Goal: Complete application form: Complete application form

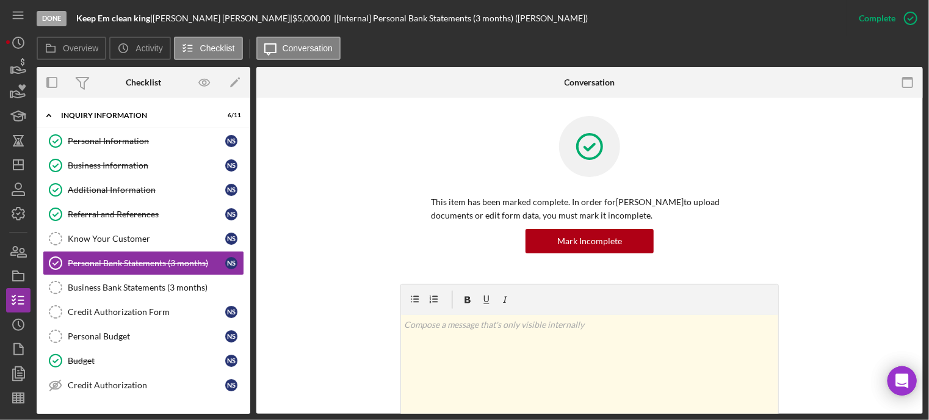
scroll to position [248, 0]
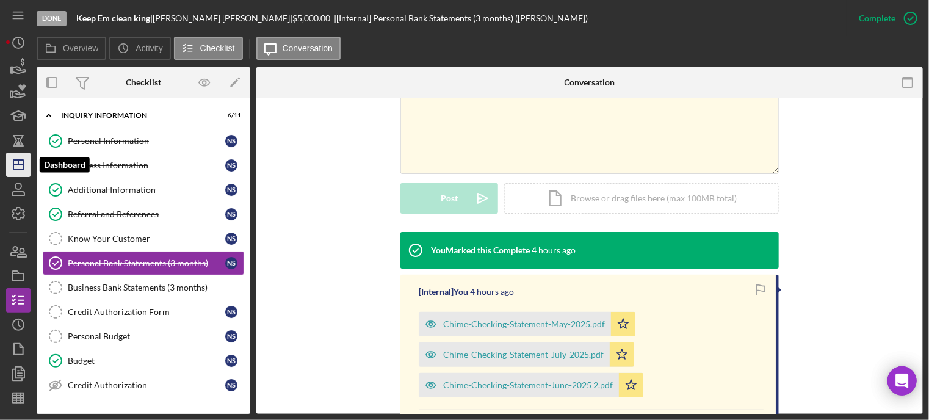
click at [22, 160] on polygon "button" at bounding box center [18, 165] width 10 height 10
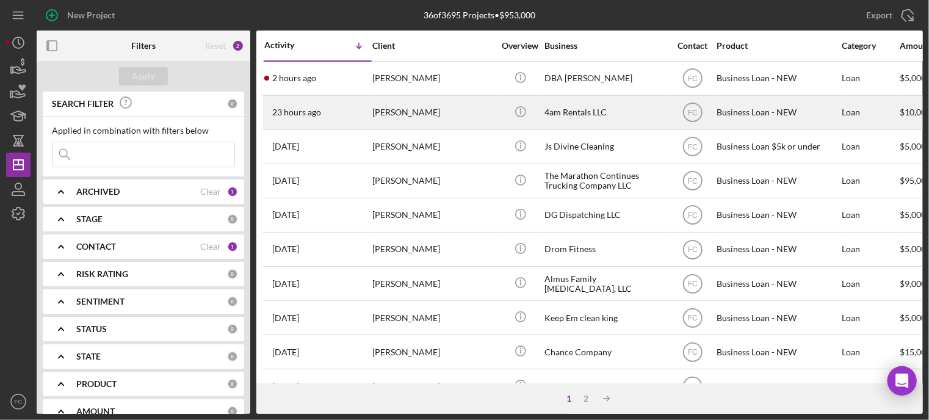
click at [461, 118] on div "[PERSON_NAME]" at bounding box center [433, 112] width 122 height 32
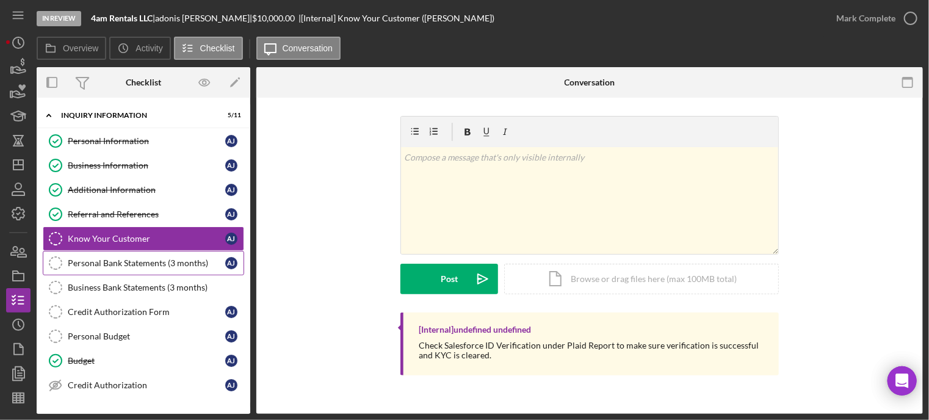
click at [147, 254] on link "Personal Bank Statements (3 months) Personal Bank Statements (3 months) a j" at bounding box center [143, 263] width 201 height 24
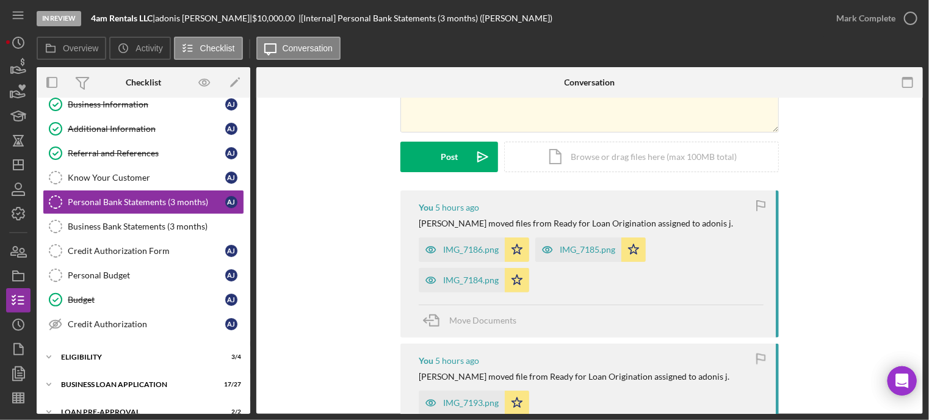
scroll to position [183, 0]
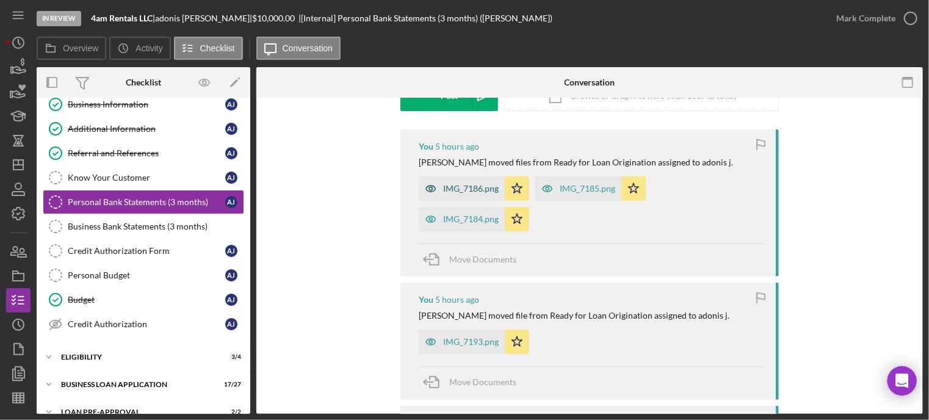
click at [459, 185] on div "IMG_7186.png" at bounding box center [471, 189] width 56 height 10
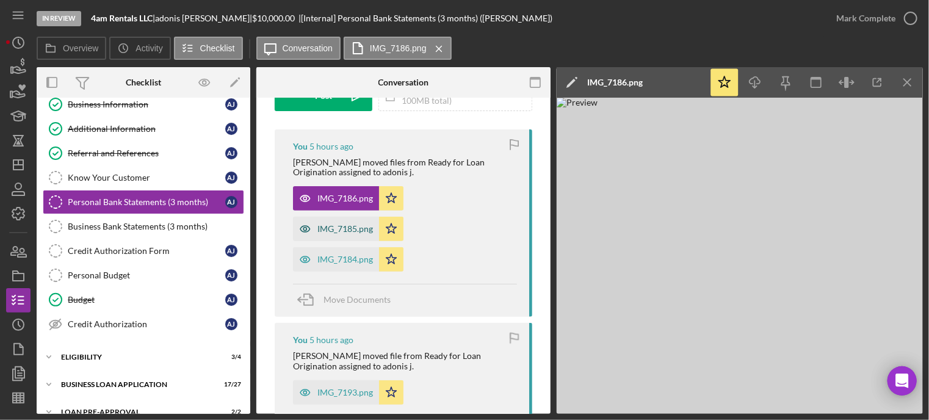
click at [344, 232] on div "IMG_7185.png" at bounding box center [345, 229] width 56 height 10
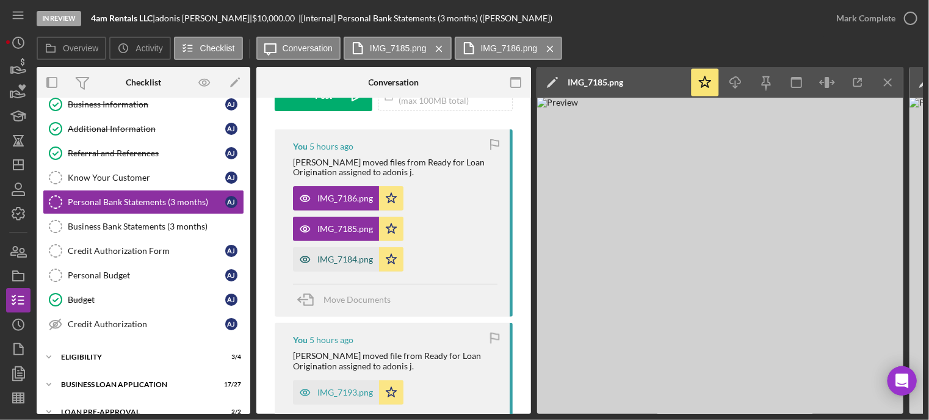
click at [344, 262] on div "IMG_7184.png" at bounding box center [345, 259] width 56 height 10
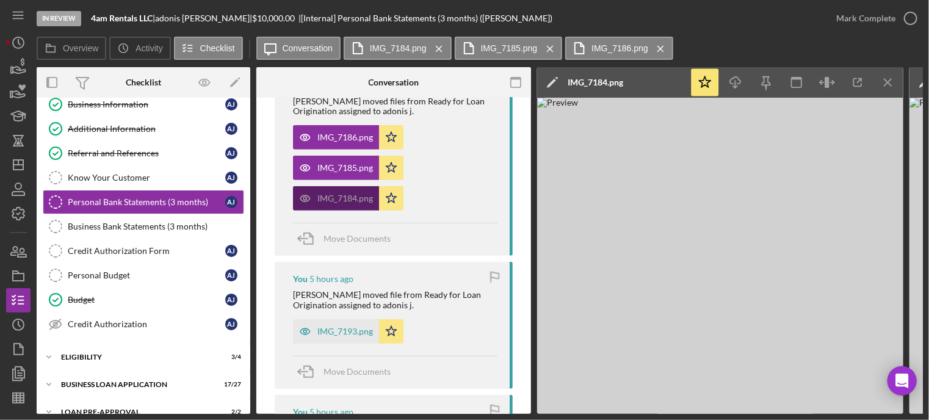
scroll to position [305, 0]
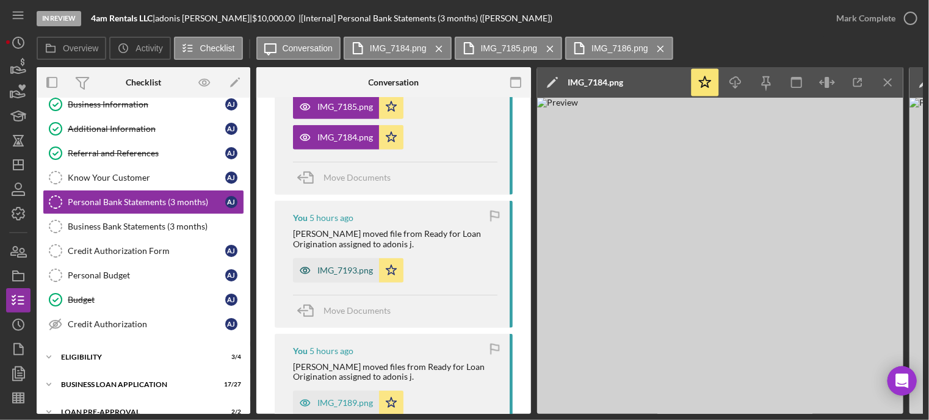
click at [344, 271] on div "IMG_7193.png" at bounding box center [345, 270] width 56 height 10
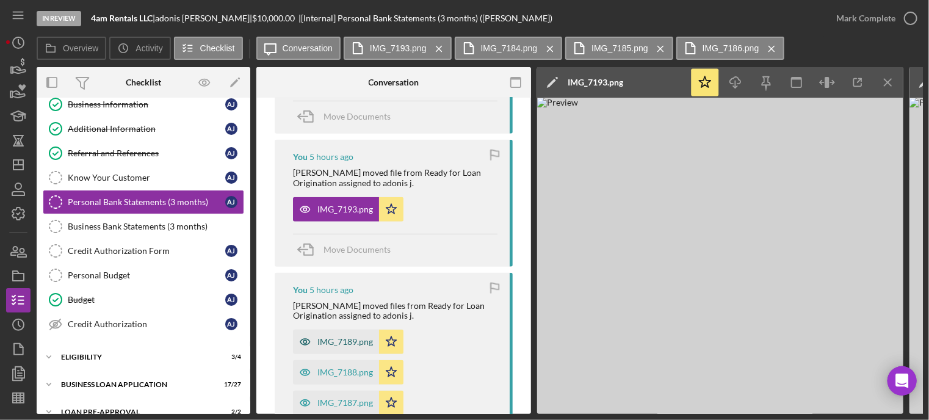
scroll to position [427, 0]
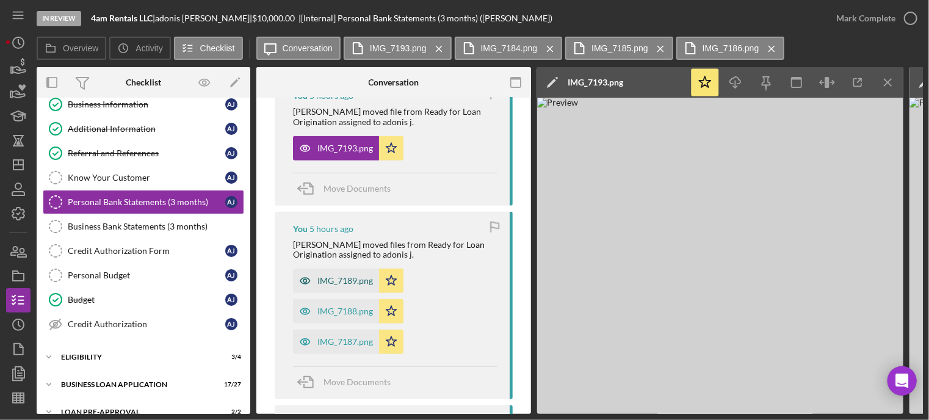
click at [345, 279] on div "IMG_7189.png" at bounding box center [345, 281] width 56 height 10
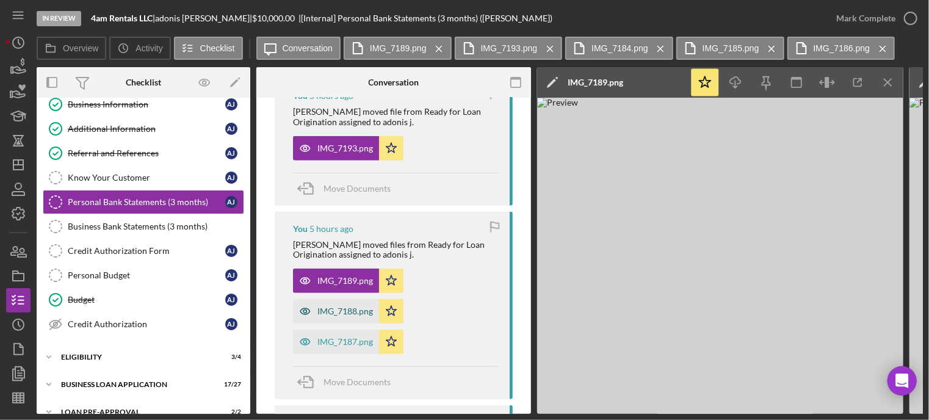
click at [329, 312] on div "IMG_7188.png" at bounding box center [345, 311] width 56 height 10
click at [320, 344] on div "IMG_7187.png" at bounding box center [345, 342] width 56 height 10
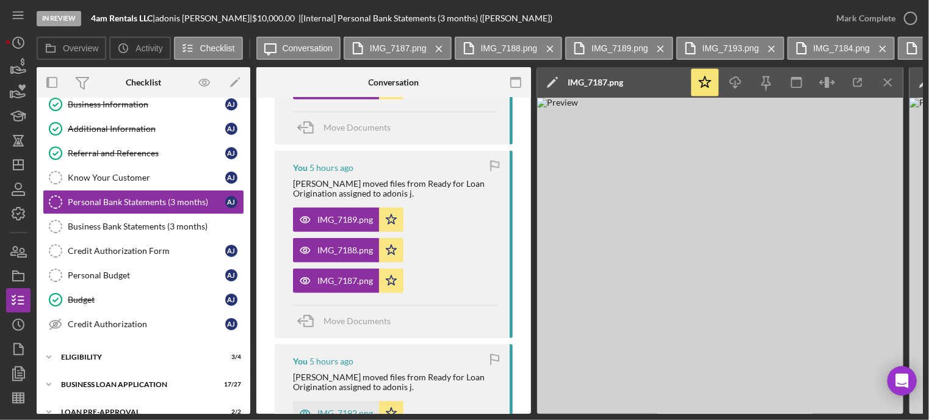
scroll to position [549, 0]
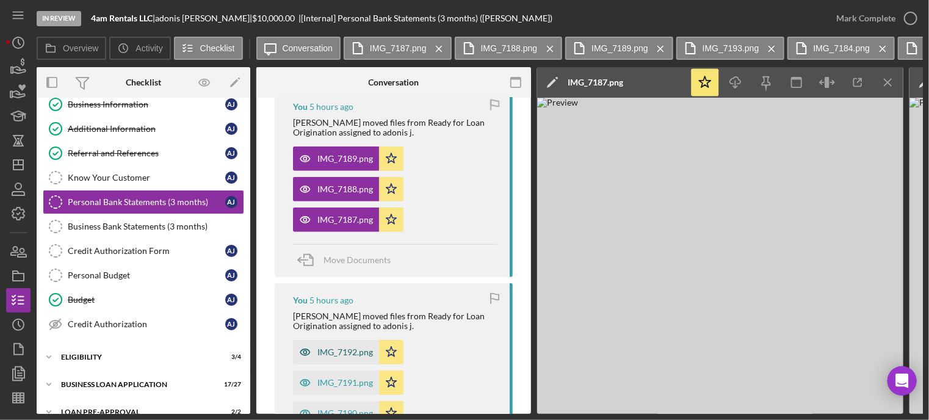
click at [328, 346] on div "IMG_7192.png" at bounding box center [336, 352] width 86 height 24
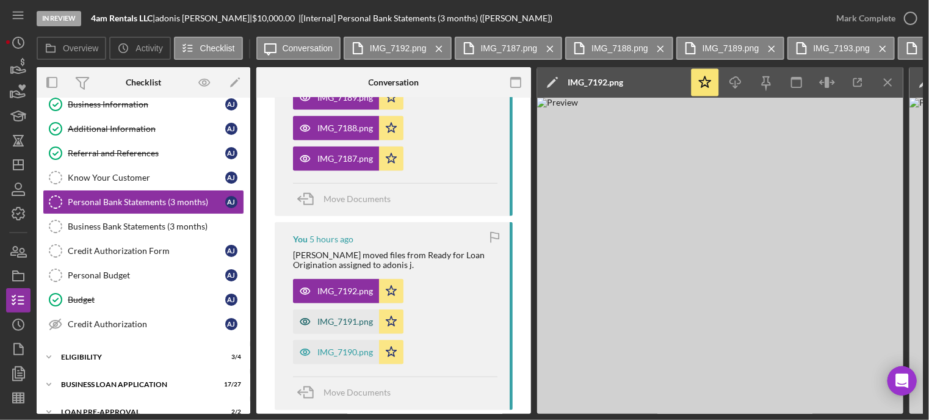
click at [331, 326] on div "IMG_7191.png" at bounding box center [345, 322] width 56 height 10
click at [333, 356] on div "IMG_7190.png" at bounding box center [345, 352] width 56 height 10
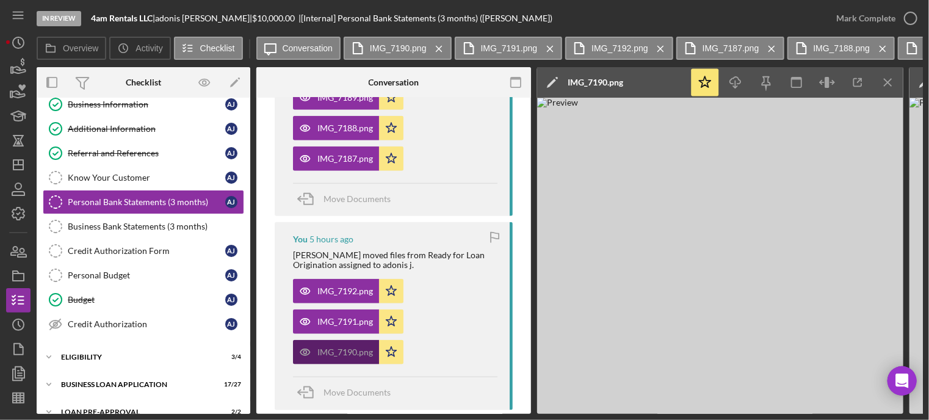
scroll to position [732, 0]
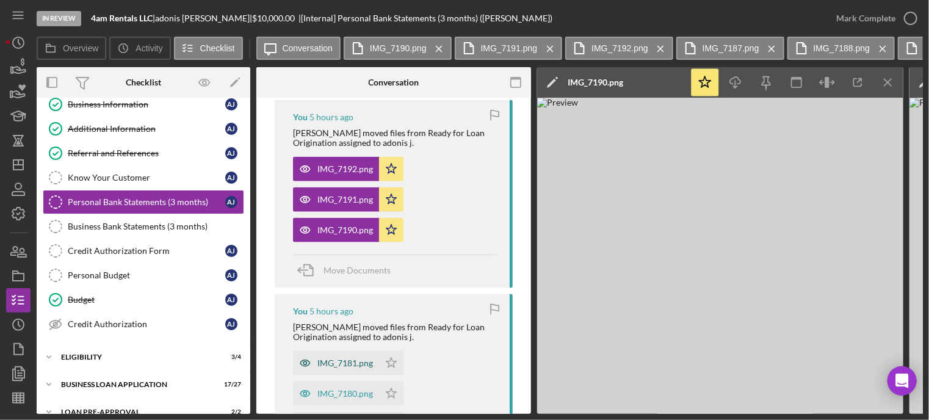
click at [332, 358] on div "IMG_7181.png" at bounding box center [345, 363] width 56 height 10
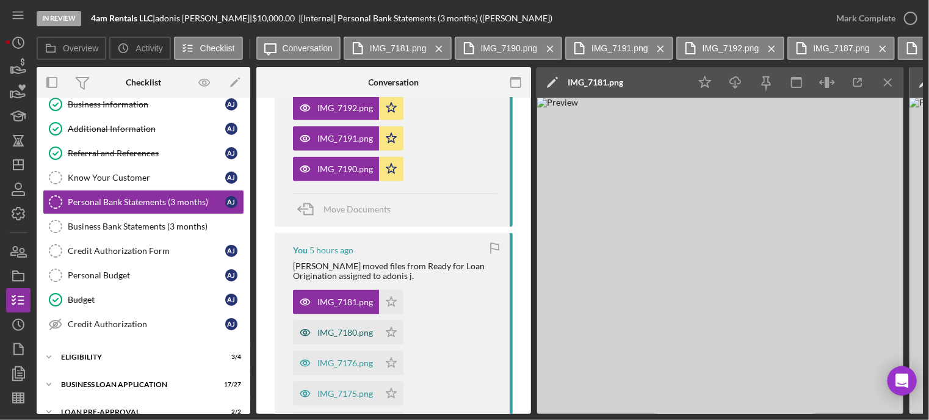
click at [339, 331] on div "IMG_7180.png" at bounding box center [345, 333] width 56 height 10
click at [334, 361] on div "IMG_7176.png" at bounding box center [345, 363] width 56 height 10
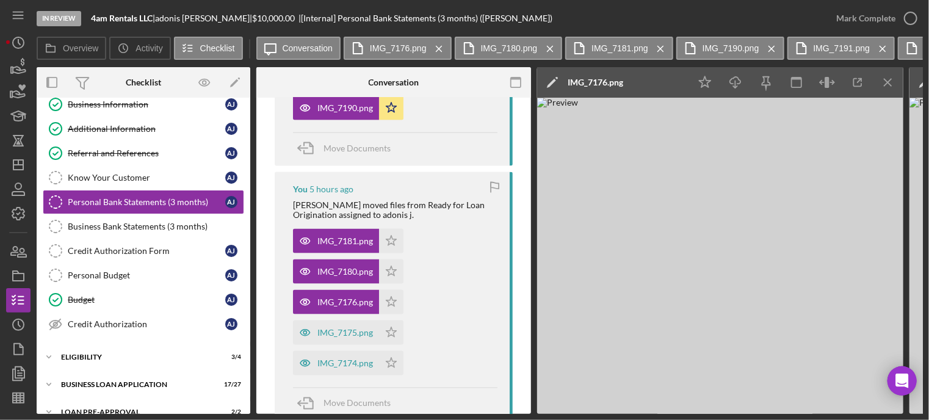
scroll to position [915, 0]
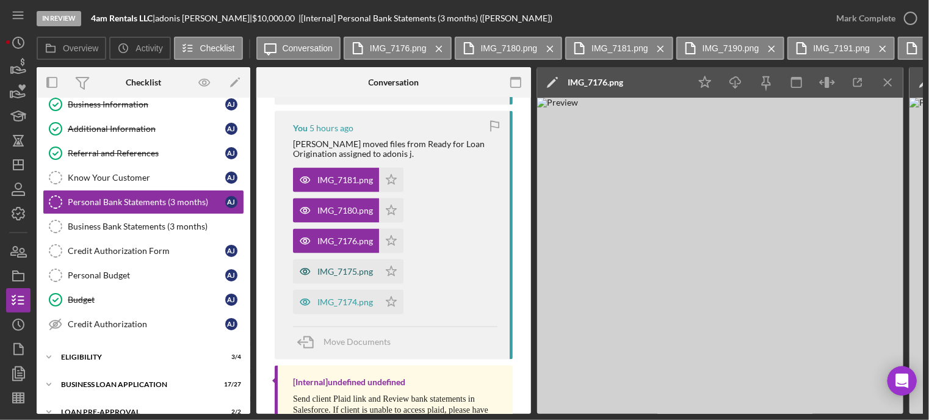
click at [343, 267] on div "IMG_7175.png" at bounding box center [345, 272] width 56 height 10
click at [337, 310] on div "IMG_7174.png" at bounding box center [336, 302] width 86 height 24
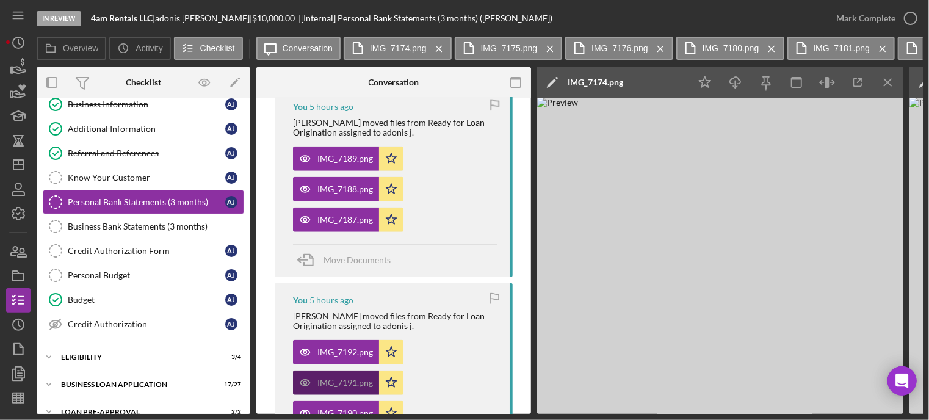
scroll to position [610, 0]
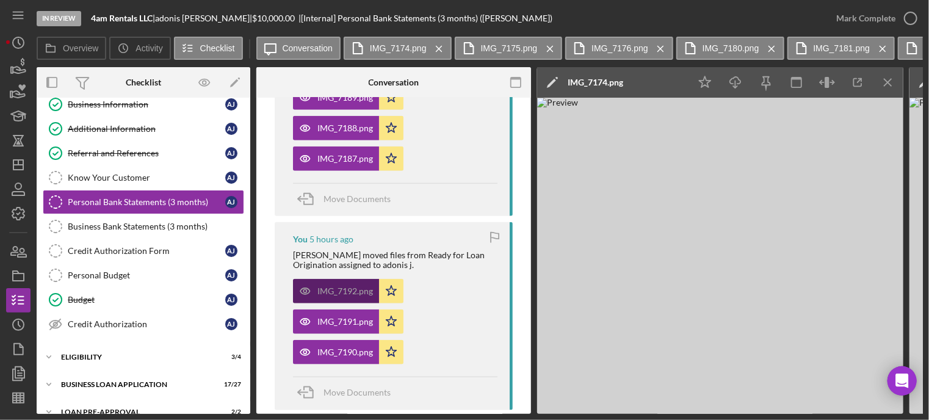
click at [337, 292] on div "IMG_7192.png" at bounding box center [345, 291] width 56 height 10
click at [336, 290] on div "IMG_7192.png" at bounding box center [345, 291] width 56 height 10
click at [889, 81] on line "button" at bounding box center [887, 82] width 7 height 7
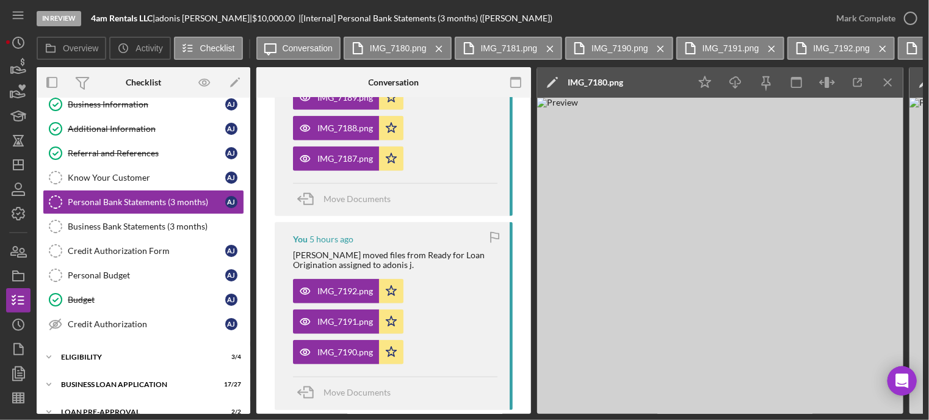
click at [889, 81] on line "button" at bounding box center [887, 82] width 7 height 7
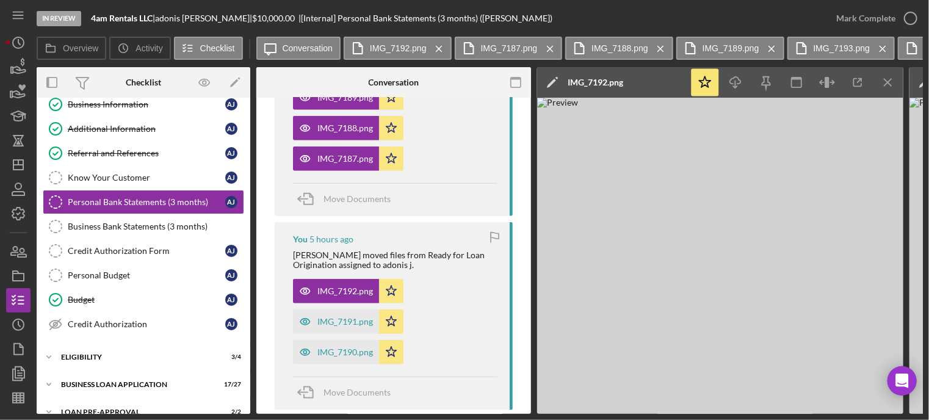
click at [889, 81] on line "button" at bounding box center [887, 82] width 7 height 7
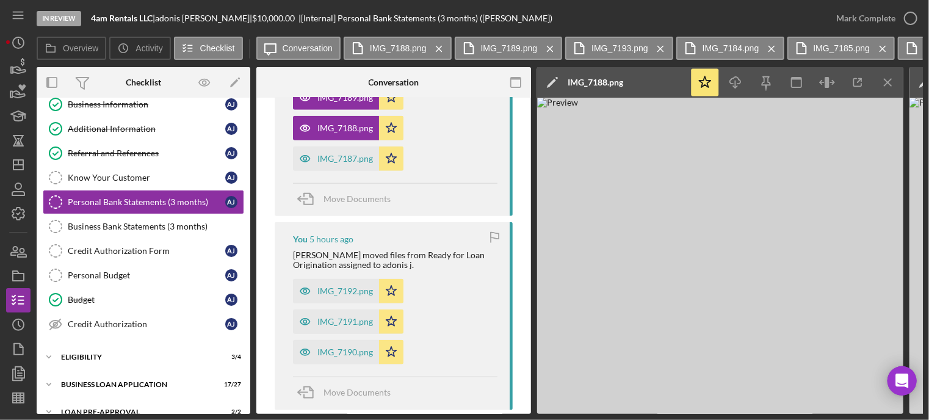
click at [889, 81] on line "button" at bounding box center [887, 82] width 7 height 7
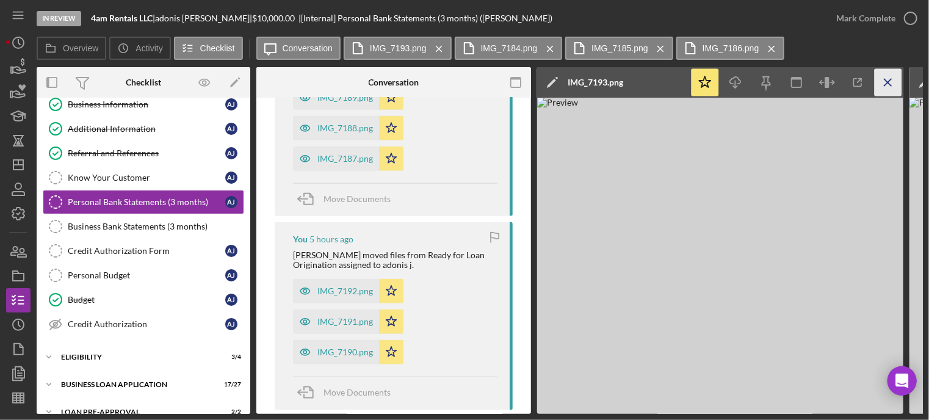
click at [889, 80] on line "button" at bounding box center [887, 82] width 7 height 7
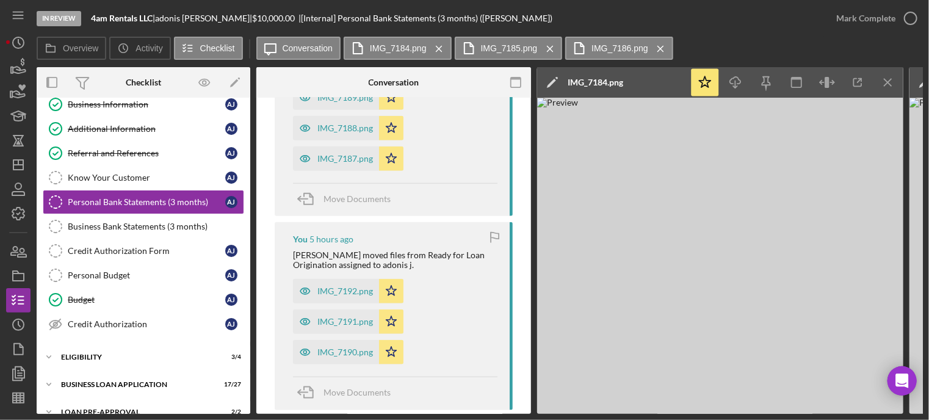
click at [889, 80] on line "button" at bounding box center [887, 82] width 7 height 7
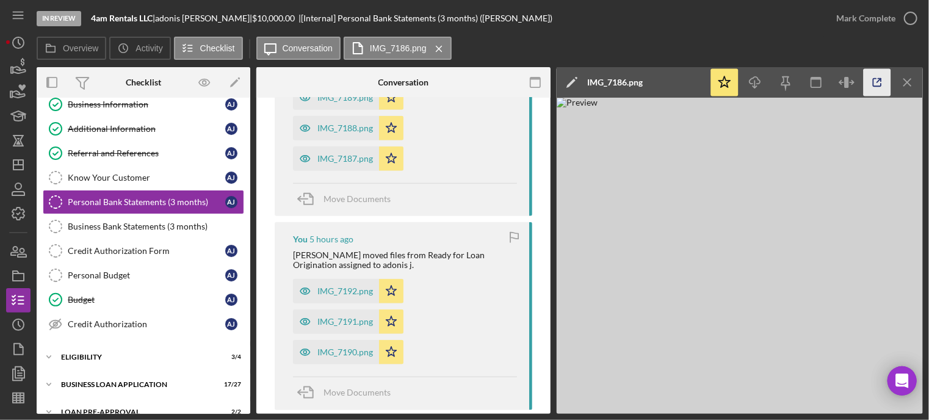
click at [888, 80] on icon "button" at bounding box center [876, 82] width 27 height 27
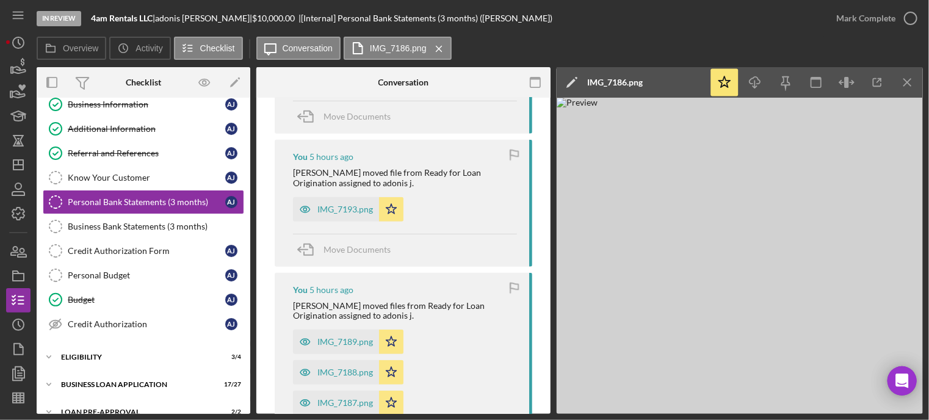
scroll to position [122, 0]
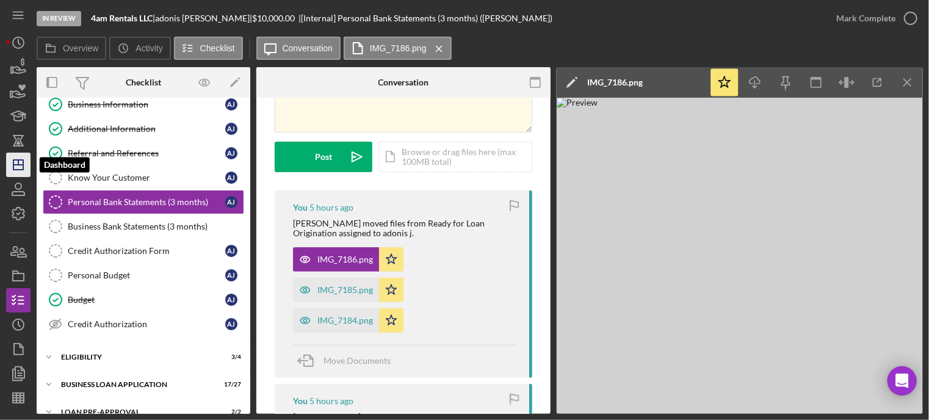
click at [15, 160] on polygon "button" at bounding box center [18, 165] width 10 height 10
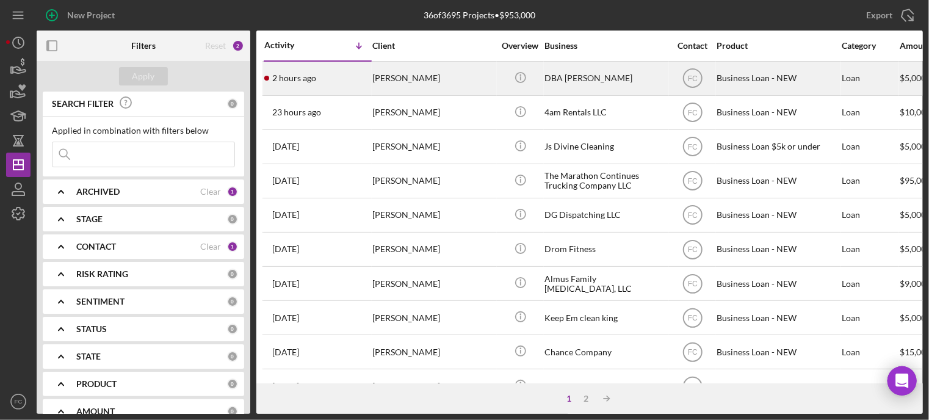
click at [347, 73] on div "2 hours ago [PERSON_NAME]" at bounding box center [317, 78] width 107 height 32
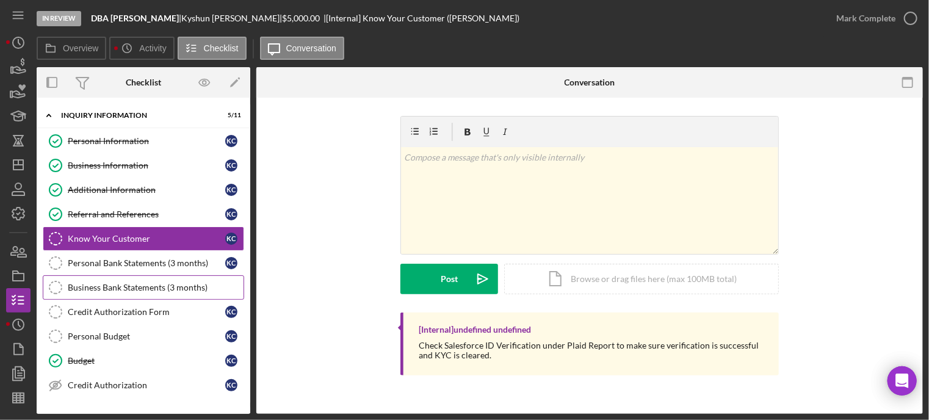
scroll to position [129, 0]
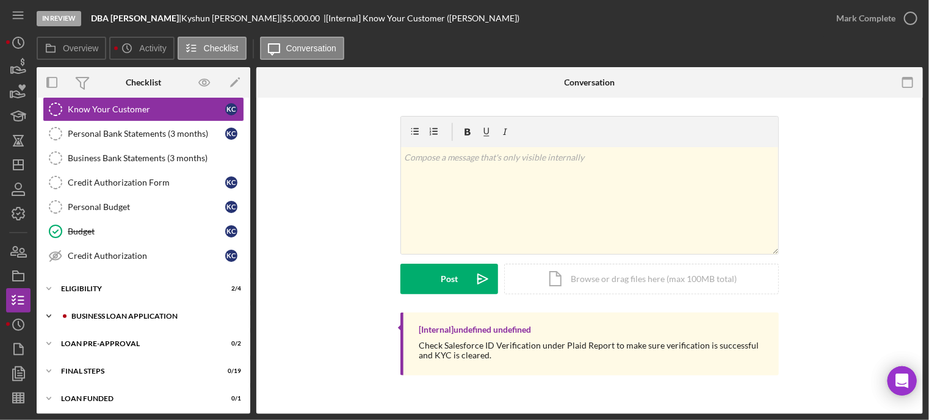
click at [117, 312] on div "BUSINESS LOAN APPLICATION" at bounding box center [153, 315] width 164 height 7
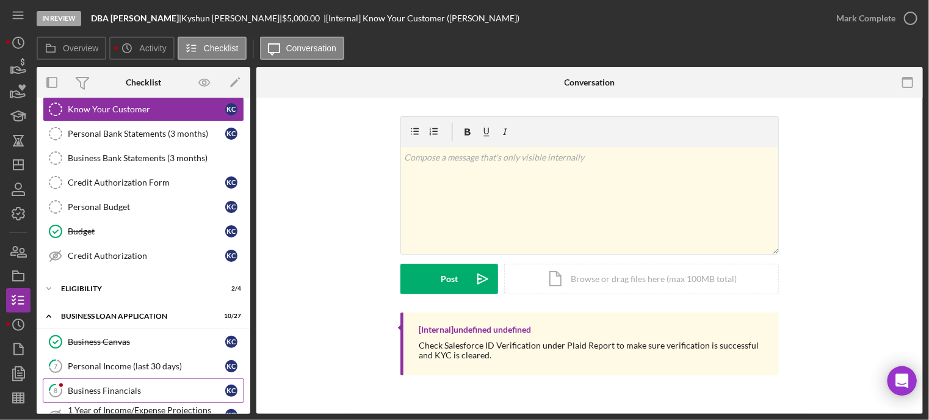
scroll to position [251, 0]
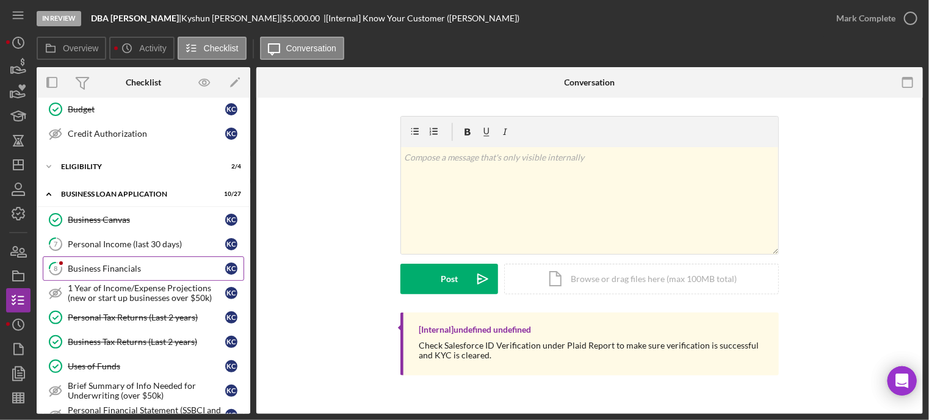
click at [122, 256] on link "8 Business Financials K C" at bounding box center [143, 268] width 201 height 24
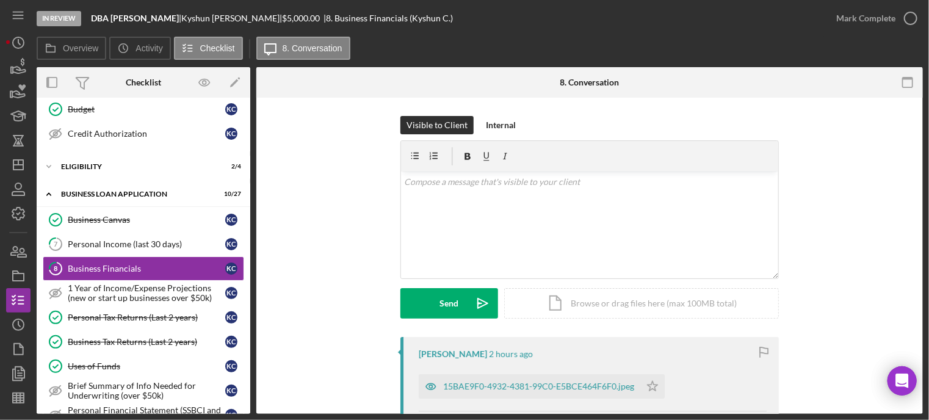
scroll to position [122, 0]
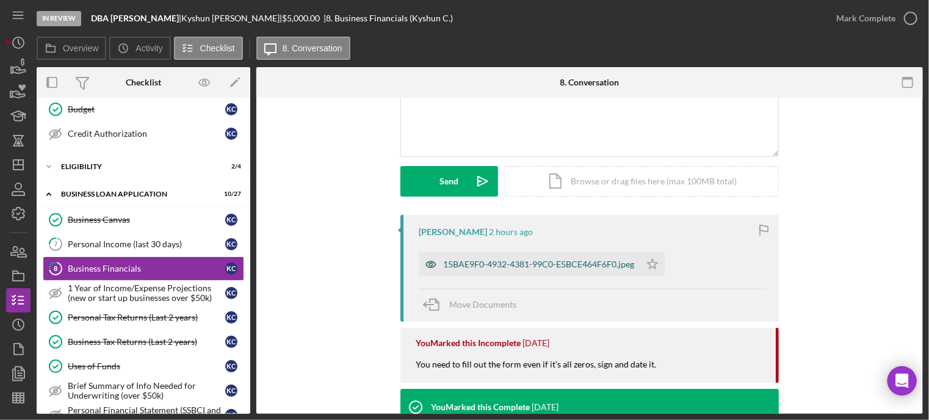
click at [494, 261] on div "15BAE9F0-4932-4381-99C0-E5BCE464F6F0.jpeg" at bounding box center [538, 264] width 191 height 10
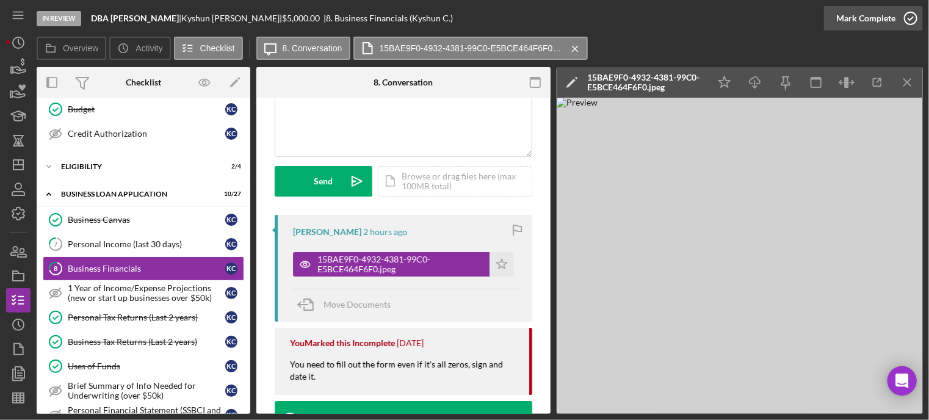
click at [909, 18] on icon "button" at bounding box center [910, 18] width 31 height 31
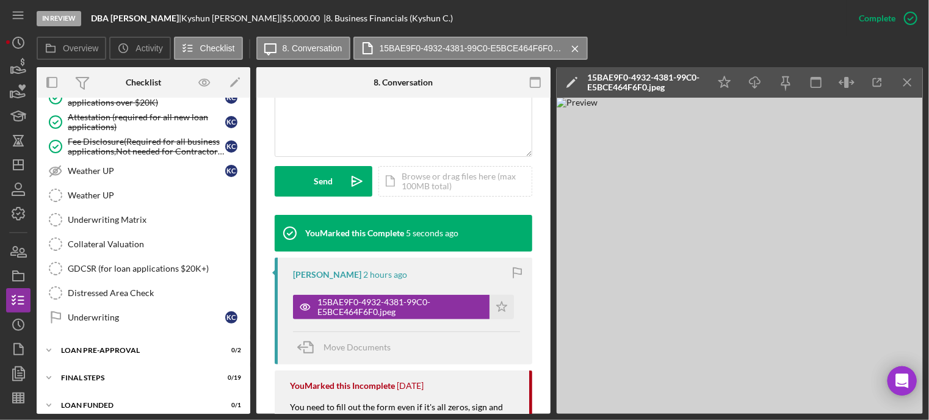
scroll to position [605, 0]
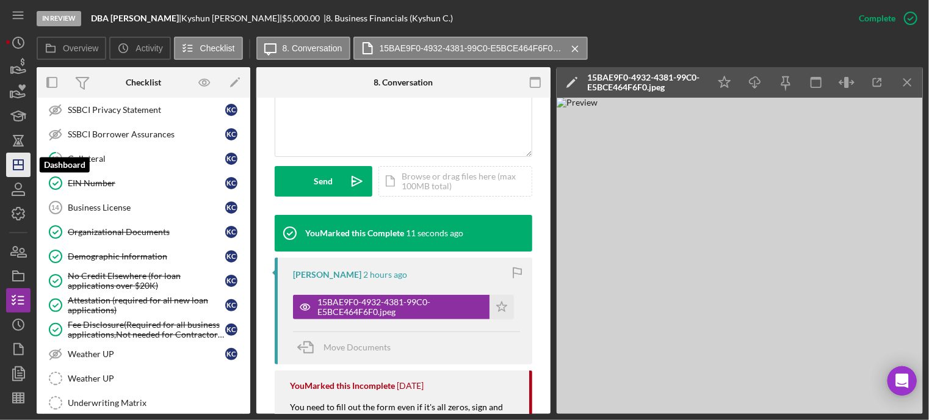
click at [11, 168] on icon "Icon/Dashboard" at bounding box center [18, 164] width 31 height 31
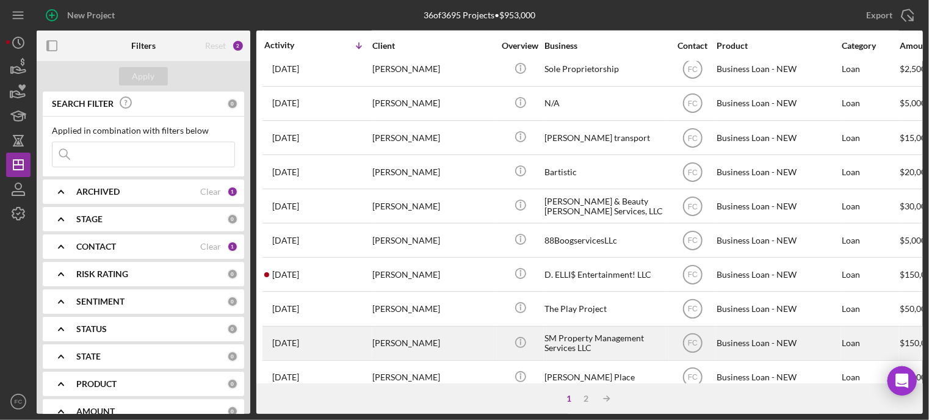
scroll to position [549, 0]
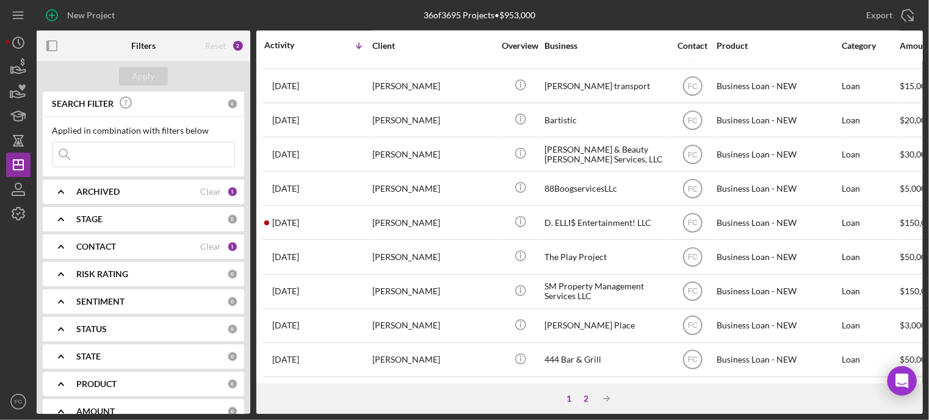
click at [588, 394] on div "2" at bounding box center [585, 399] width 17 height 10
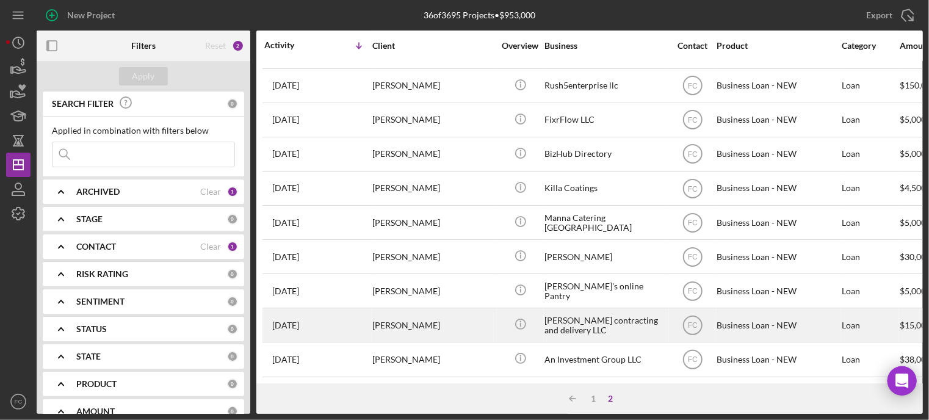
scroll to position [0, 0]
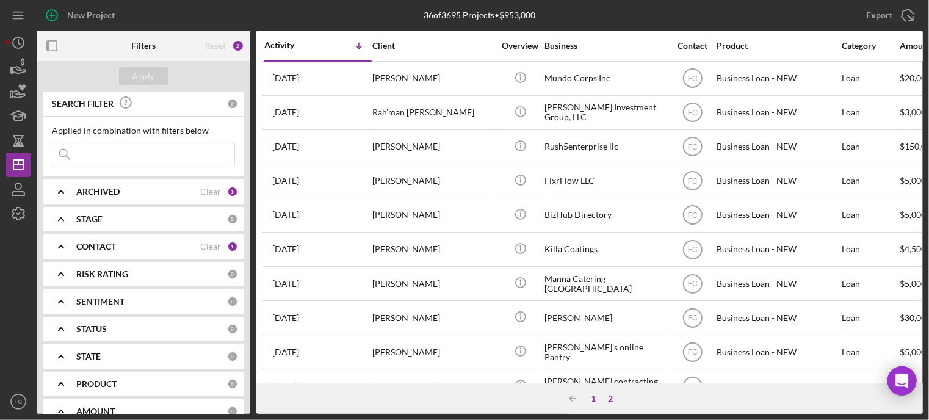
click at [593, 397] on div "1" at bounding box center [593, 399] width 17 height 10
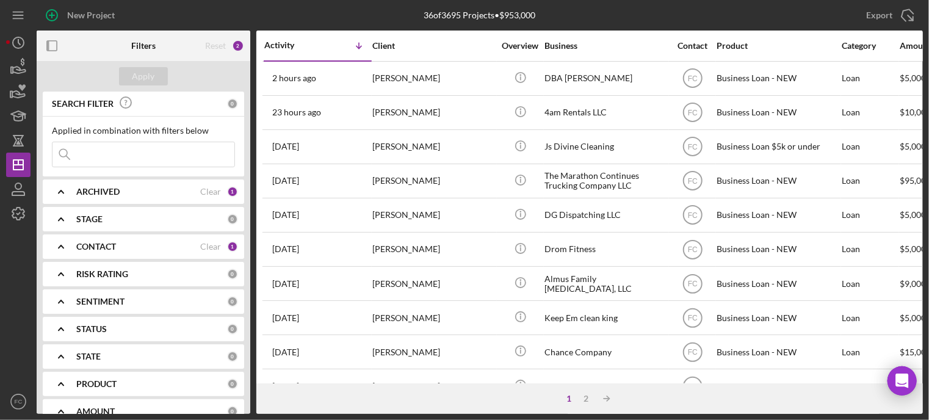
click at [87, 149] on input at bounding box center [143, 154] width 182 height 24
type input "[PERSON_NAME]"
click at [88, 192] on b "ARCHIVED" at bounding box center [97, 192] width 43 height 10
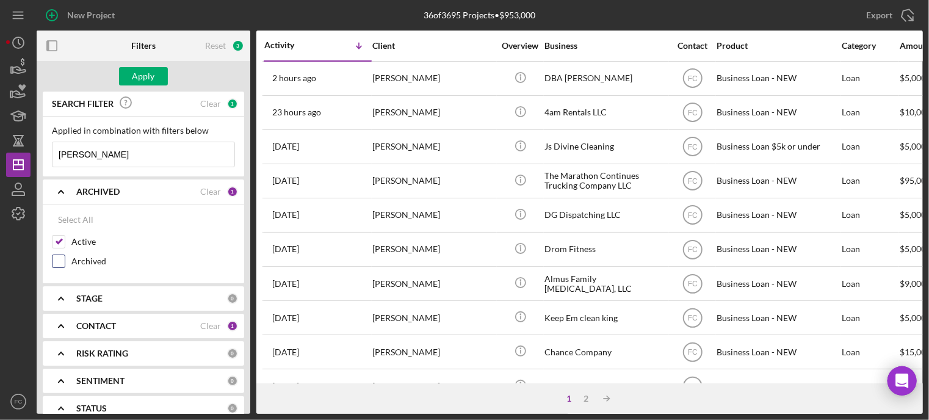
click at [60, 259] on input "Archived" at bounding box center [58, 261] width 12 height 12
checkbox input "true"
click at [150, 71] on div "Apply" at bounding box center [143, 76] width 23 height 18
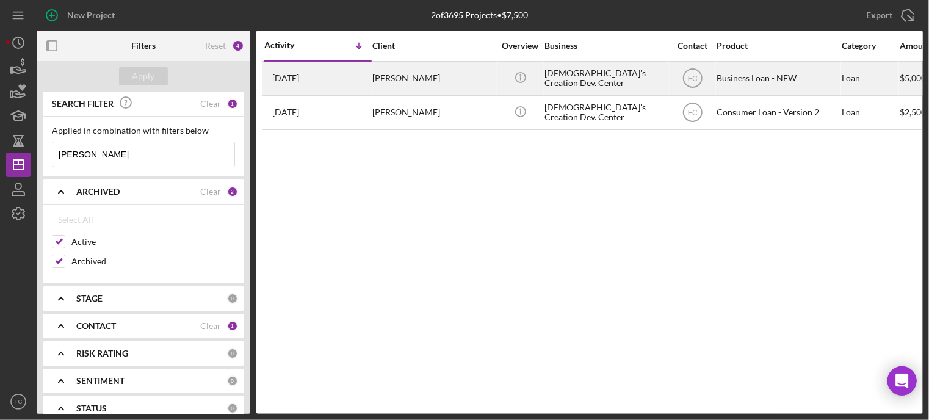
click at [485, 76] on div "[PERSON_NAME]" at bounding box center [433, 78] width 122 height 32
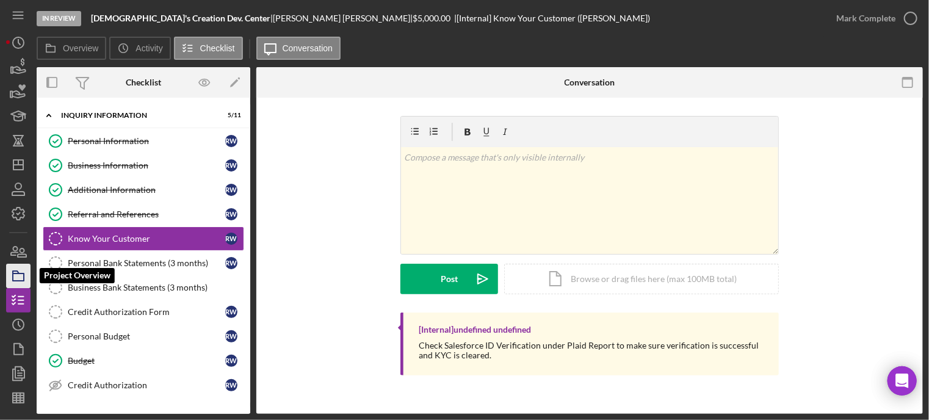
click at [13, 273] on polygon "button" at bounding box center [16, 272] width 6 height 2
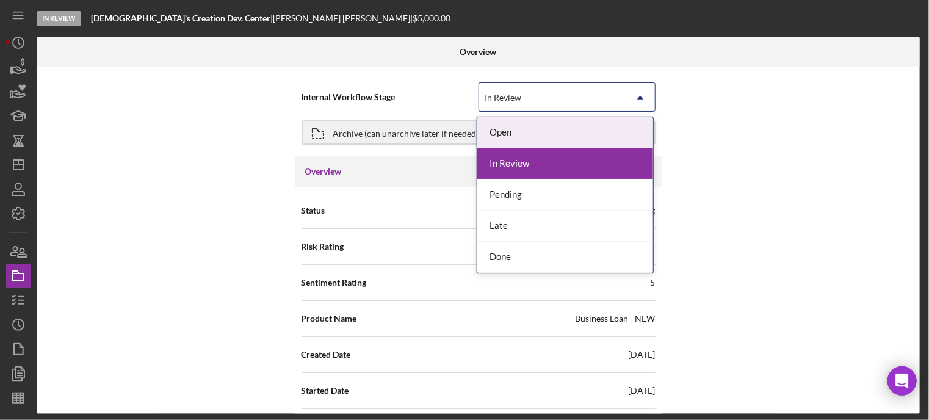
click at [523, 97] on div "In Review" at bounding box center [552, 98] width 146 height 28
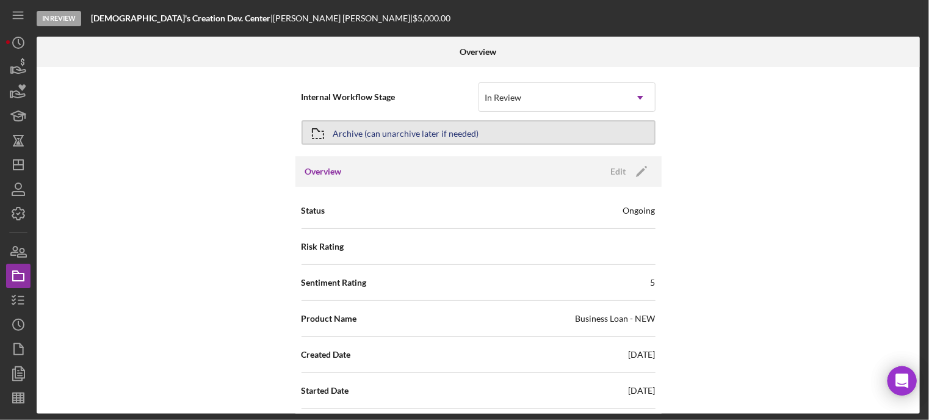
click at [360, 129] on div "Archive (can unarchive later if needed)" at bounding box center [406, 132] width 146 height 22
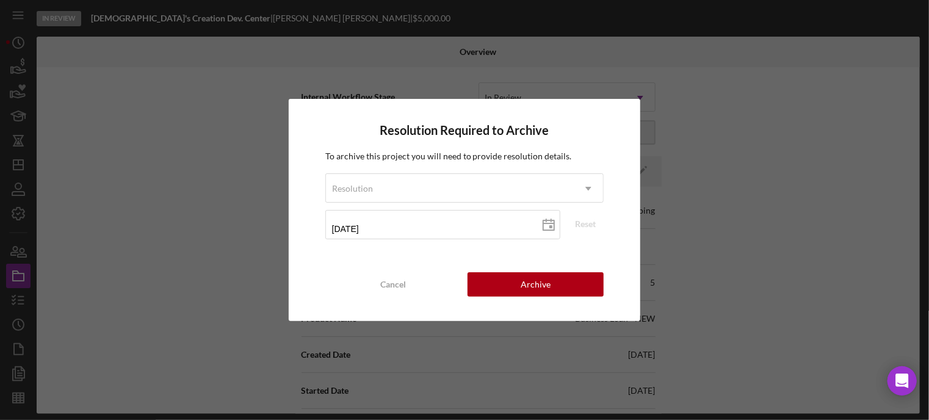
click at [237, 132] on div "Resolution Required to Archive To archive this project you will need to provide…" at bounding box center [464, 210] width 929 height 420
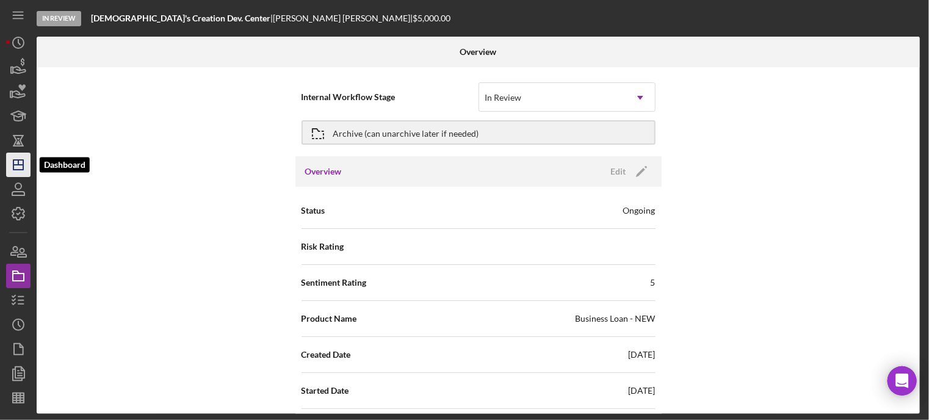
click at [21, 168] on icon "Icon/Dashboard" at bounding box center [18, 164] width 31 height 31
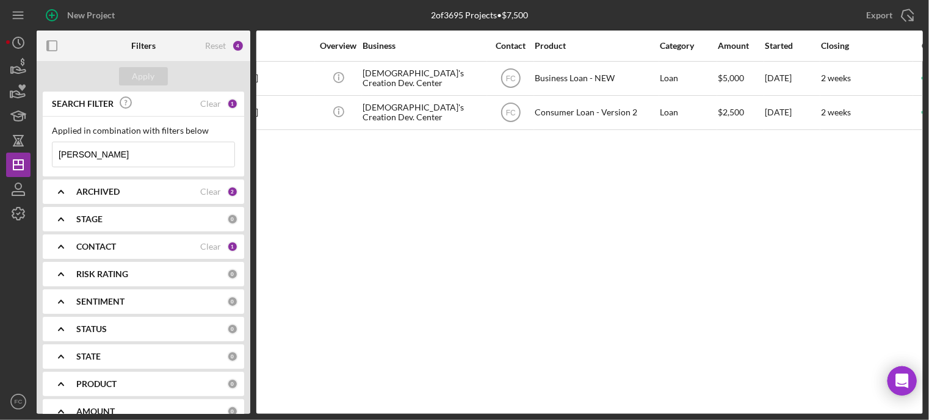
scroll to position [0, 35]
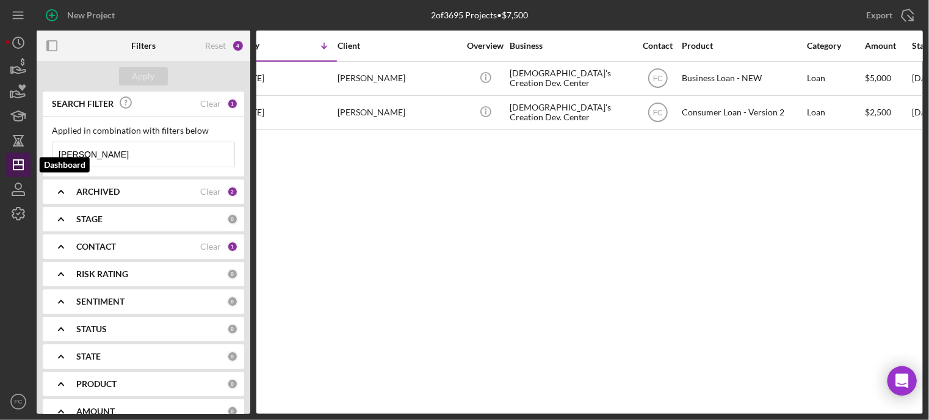
click at [21, 160] on polygon "button" at bounding box center [18, 165] width 10 height 10
click at [19, 172] on icon "Icon/Dashboard" at bounding box center [18, 164] width 31 height 31
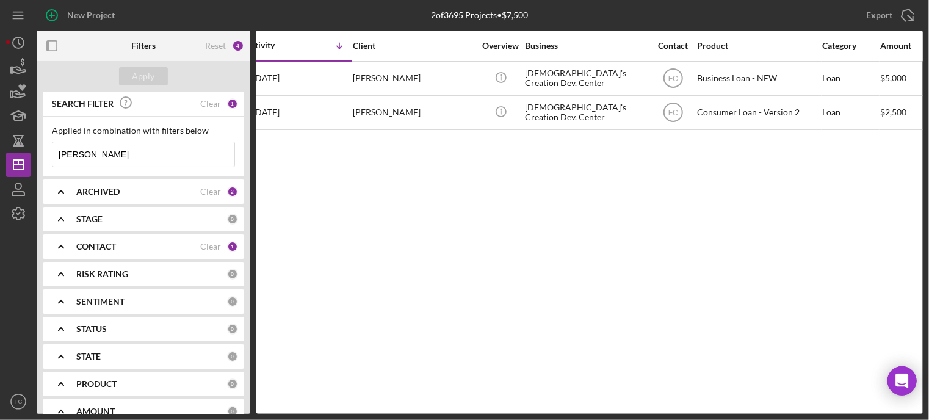
scroll to position [0, 0]
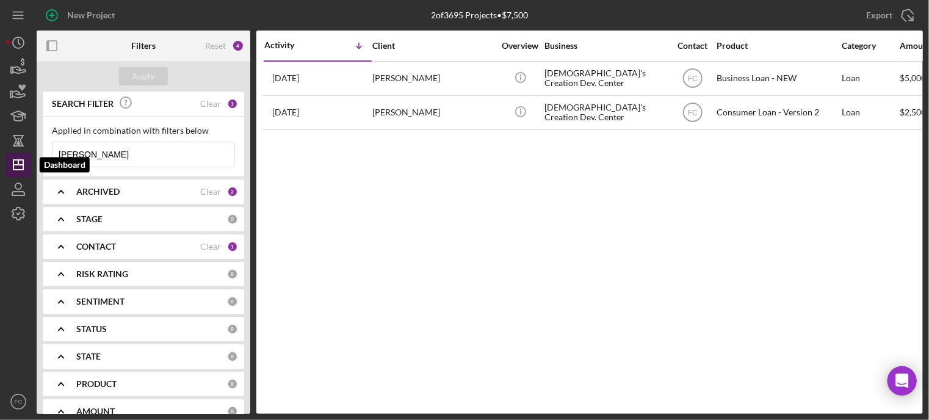
click at [18, 159] on icon "Icon/Dashboard" at bounding box center [18, 164] width 31 height 31
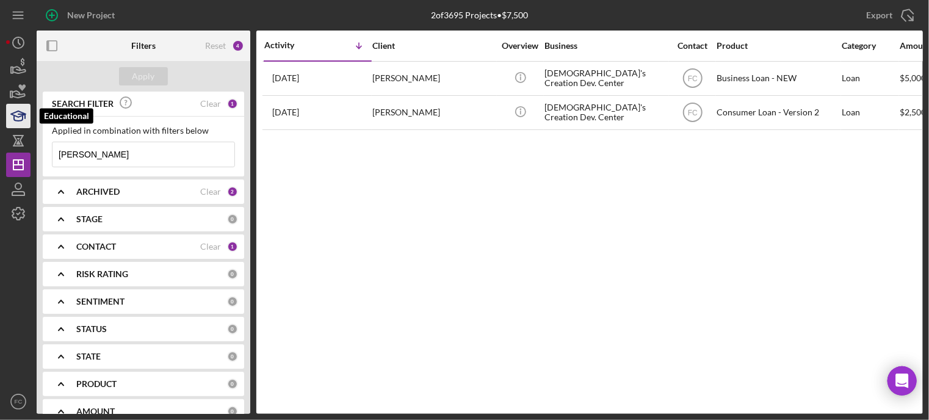
click at [18, 112] on icon "button" at bounding box center [18, 116] width 31 height 31
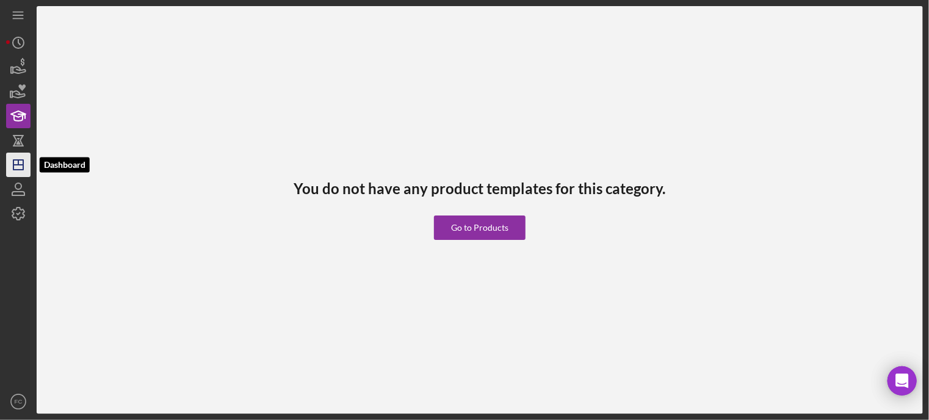
click at [20, 162] on icon "Icon/Dashboard" at bounding box center [18, 164] width 31 height 31
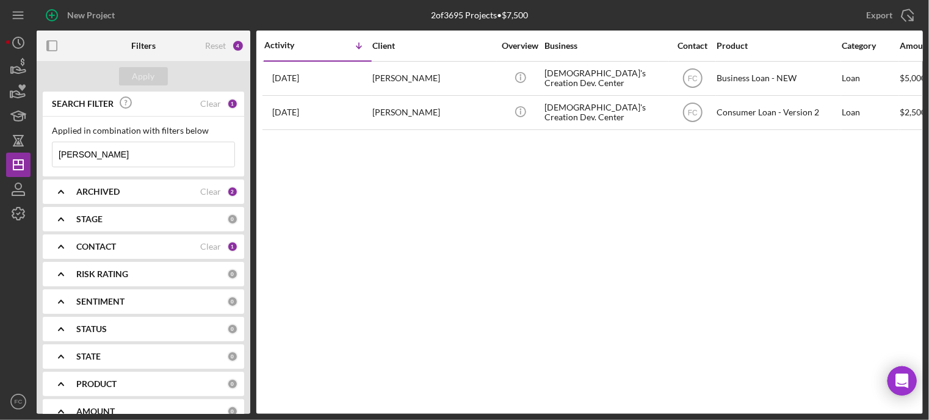
click at [104, 151] on input "[PERSON_NAME]" at bounding box center [143, 154] width 182 height 24
click at [88, 193] on b "ARCHIVED" at bounding box center [97, 192] width 43 height 10
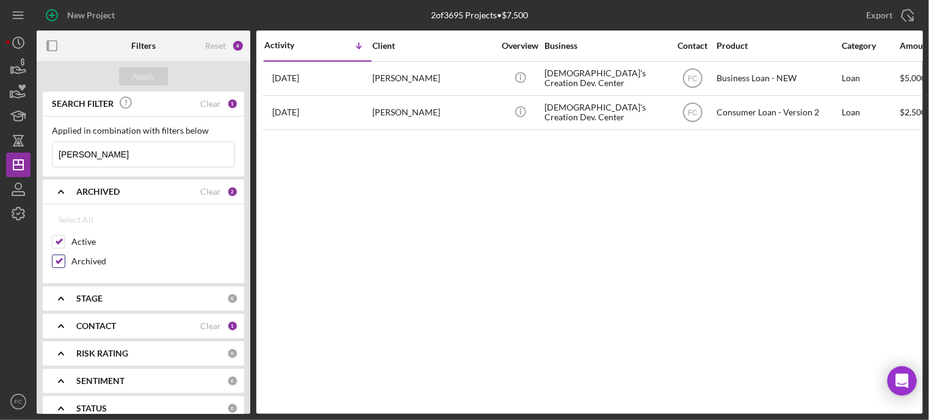
click at [62, 256] on input "Archived" at bounding box center [58, 261] width 12 height 12
checkbox input "false"
click at [140, 79] on div "Apply" at bounding box center [143, 76] width 23 height 18
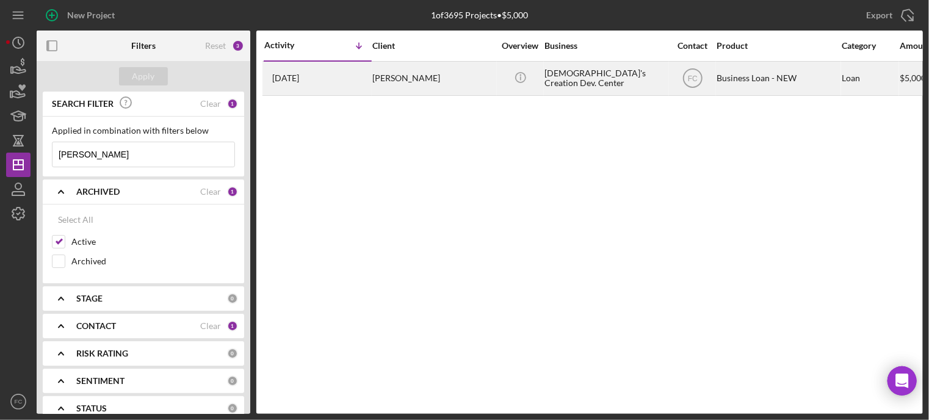
click at [364, 87] on div "[DATE] [PERSON_NAME]" at bounding box center [317, 78] width 107 height 32
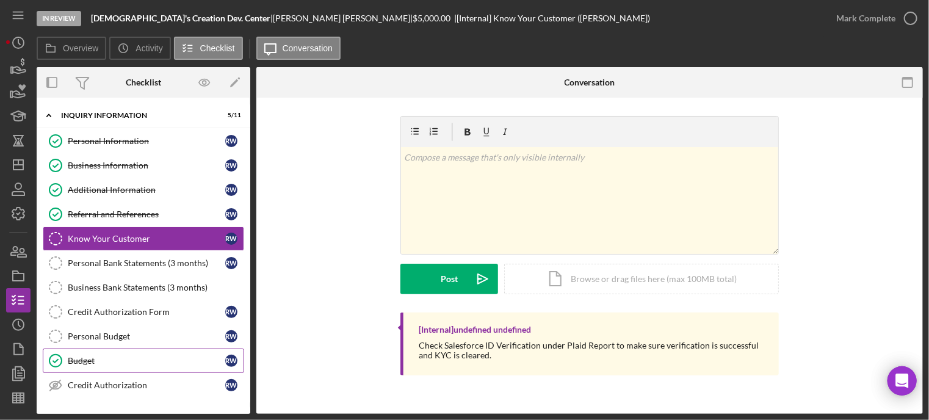
scroll to position [61, 0]
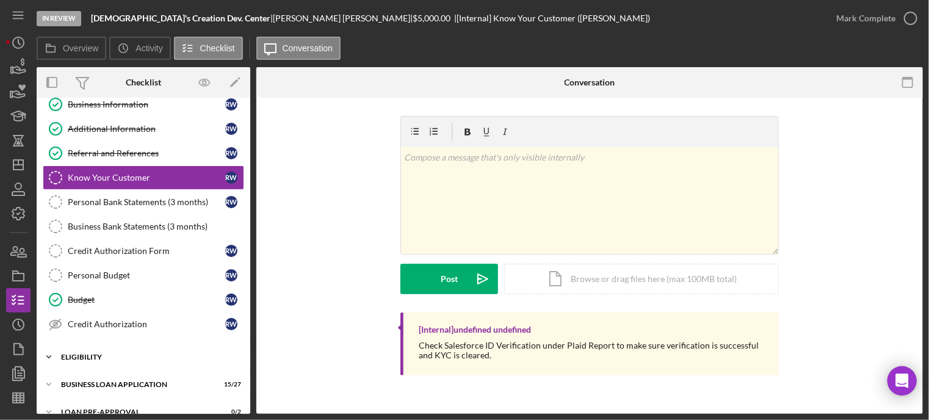
click at [87, 354] on div "ELIGIBILITY" at bounding box center [148, 356] width 174 height 7
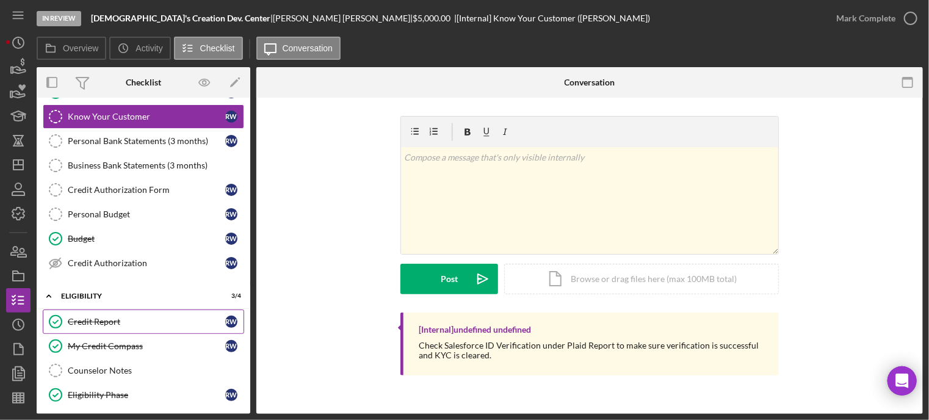
click at [86, 324] on link "Credit Report Credit Report R W" at bounding box center [143, 321] width 201 height 24
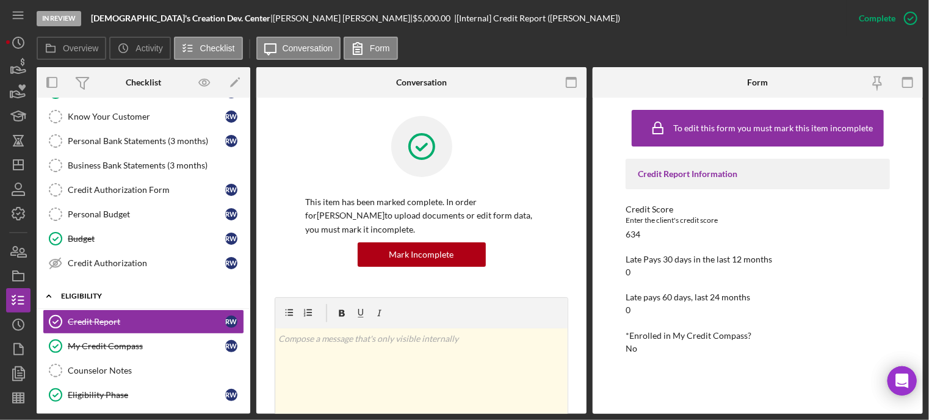
scroll to position [233, 0]
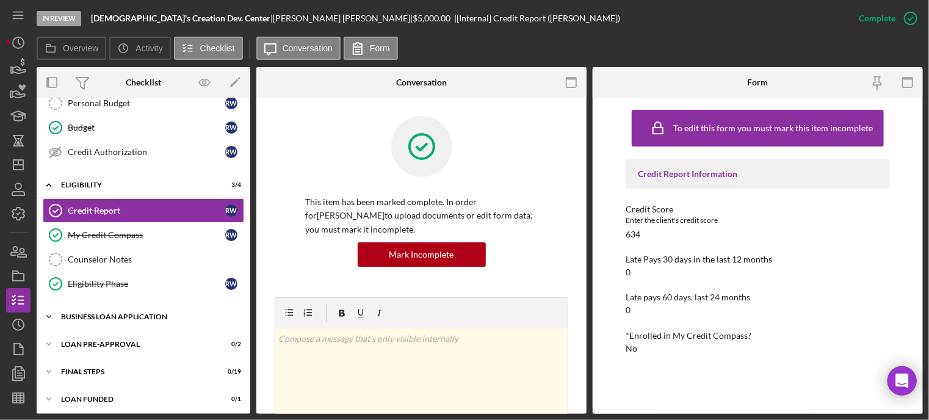
click at [96, 313] on div "BUSINESS LOAN APPLICATION" at bounding box center [148, 316] width 174 height 7
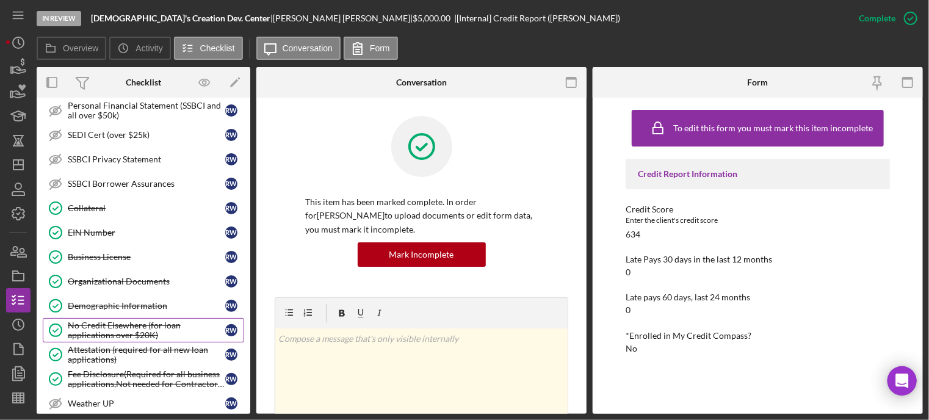
scroll to position [782, 0]
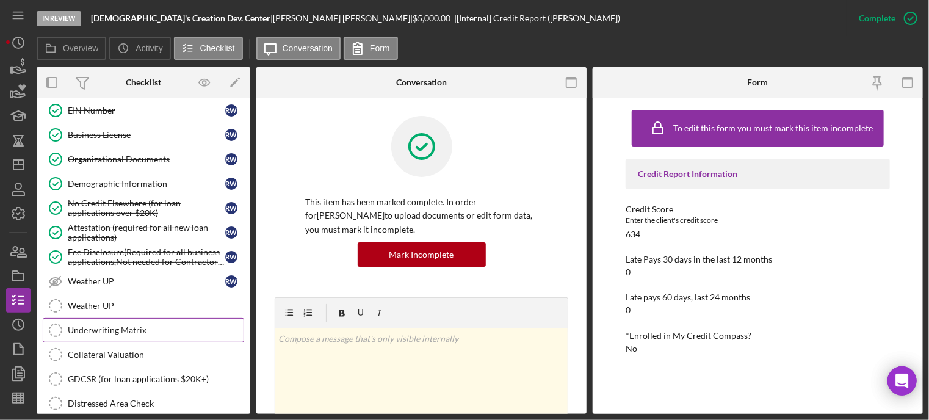
click at [111, 325] on div "Underwriting Matrix" at bounding box center [156, 330] width 176 height 10
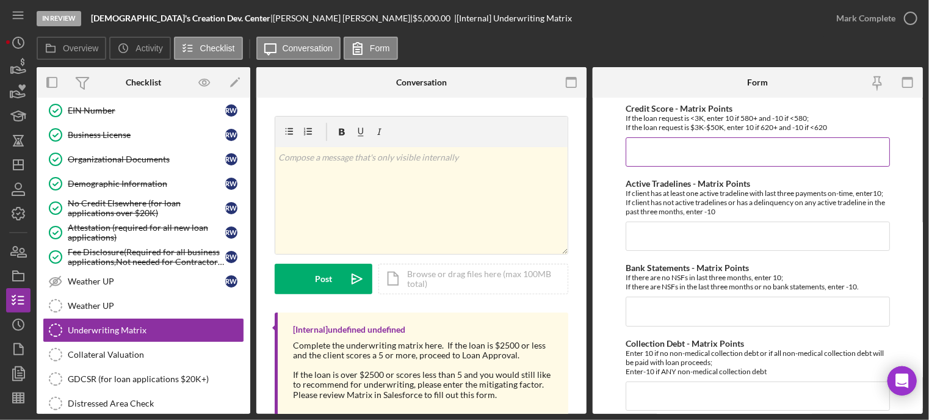
click at [664, 150] on input "Credit Score - Matrix Points" at bounding box center [757, 151] width 264 height 29
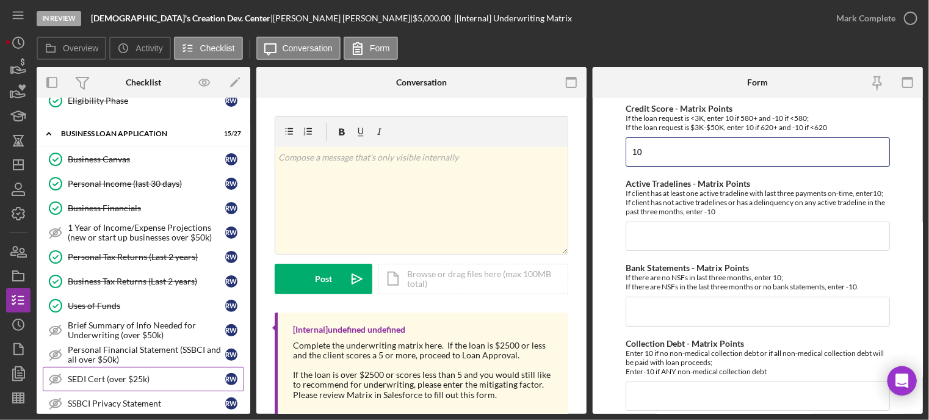
scroll to position [233, 0]
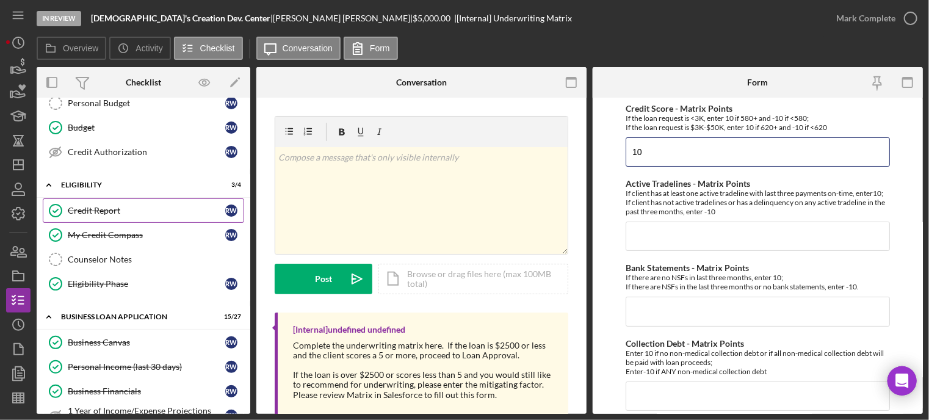
type input "10"
click at [82, 214] on link "Credit Report Credit Report R W" at bounding box center [143, 210] width 201 height 24
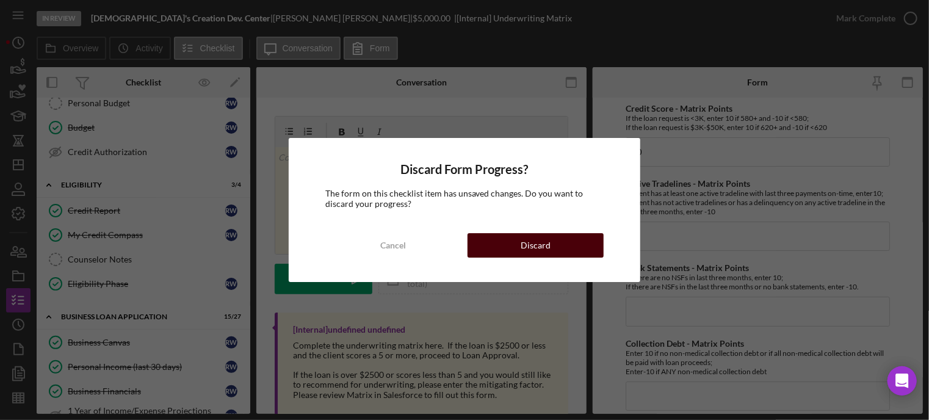
click at [491, 242] on button "Discard" at bounding box center [535, 245] width 136 height 24
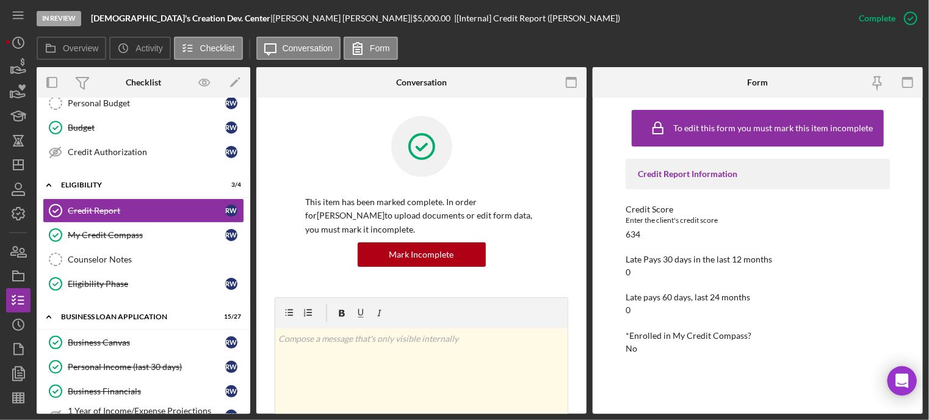
scroll to position [244, 0]
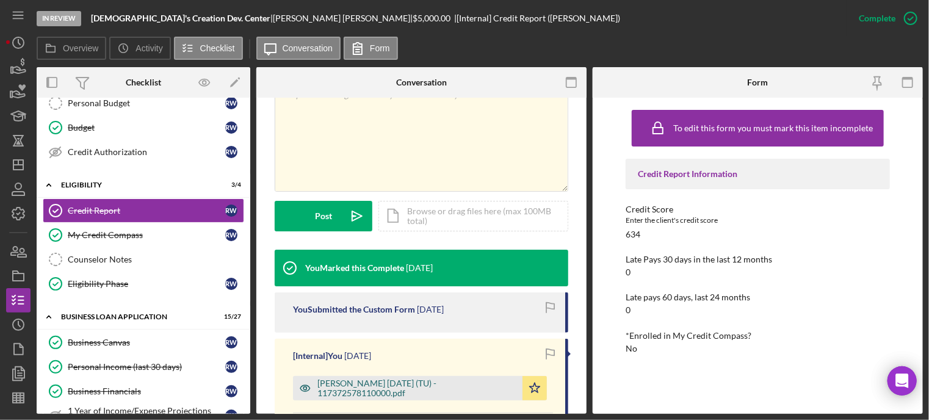
click at [351, 383] on div "[PERSON_NAME] [DATE] (TU) - 117372578110000.pdf" at bounding box center [416, 388] width 199 height 20
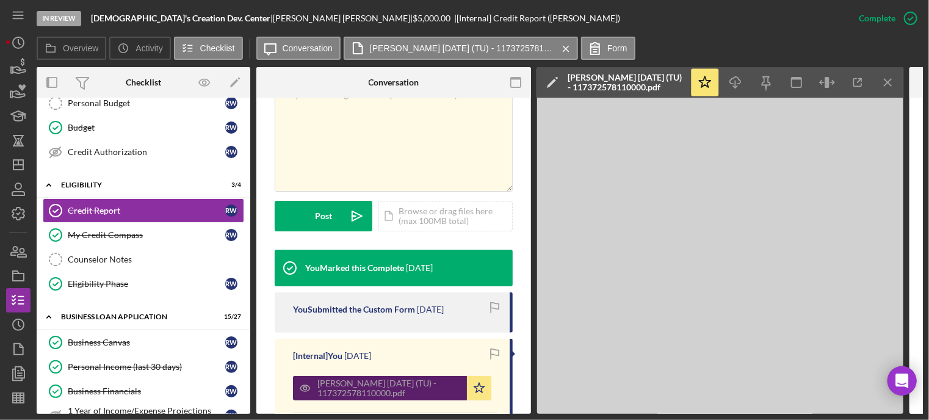
click at [351, 383] on div "[PERSON_NAME] [DATE] (TU) - 117372578110000.pdf" at bounding box center [388, 388] width 143 height 20
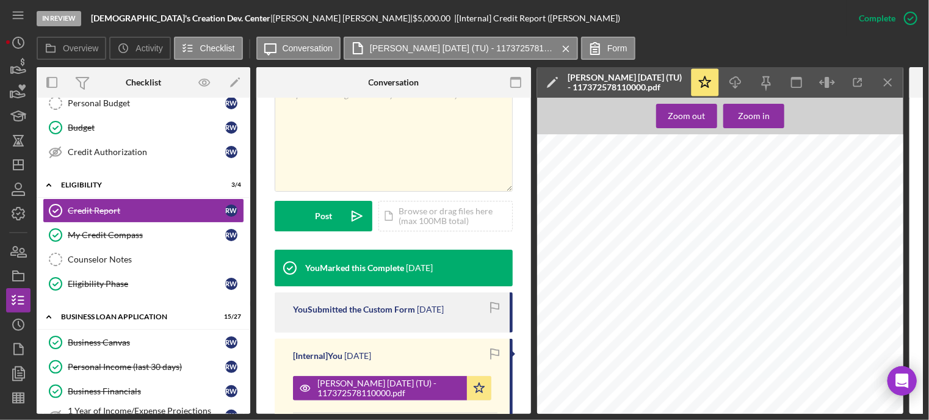
scroll to position [61, 0]
click at [735, 87] on icon "Icon/Download" at bounding box center [735, 82] width 27 height 27
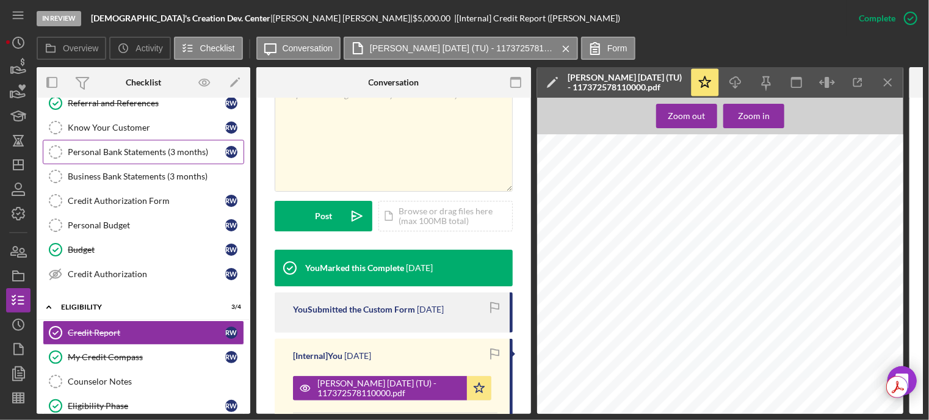
click at [89, 149] on div "Personal Bank Statements (3 months)" at bounding box center [146, 152] width 157 height 10
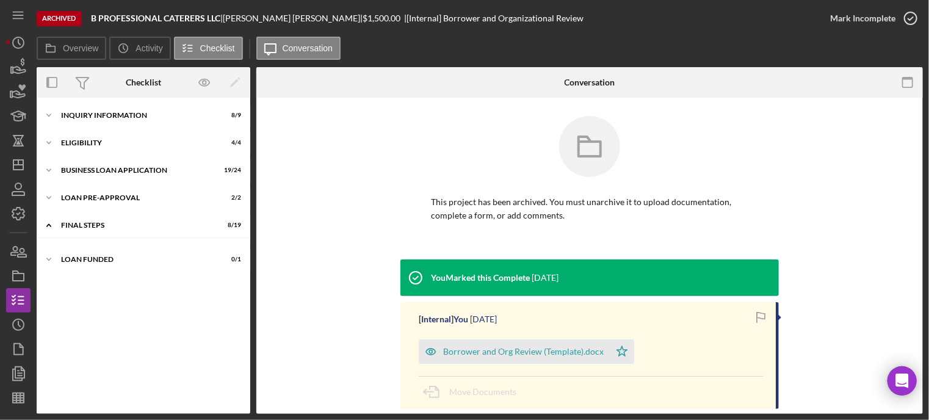
scroll to position [164, 0]
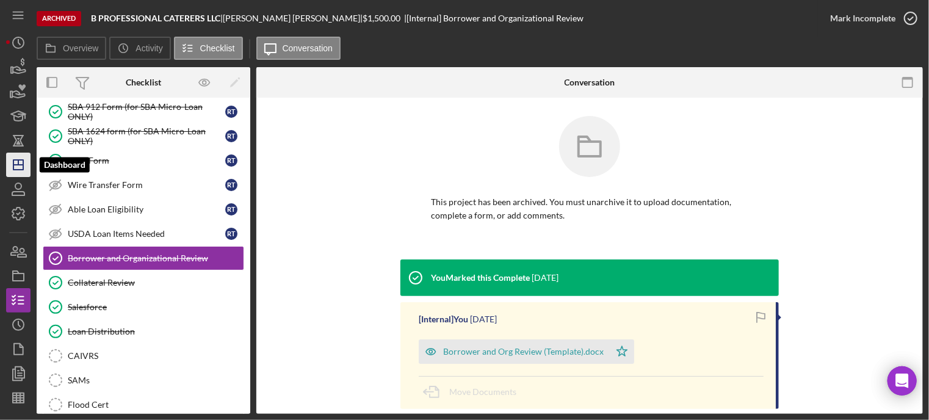
click at [16, 171] on icon "Icon/Dashboard" at bounding box center [18, 164] width 31 height 31
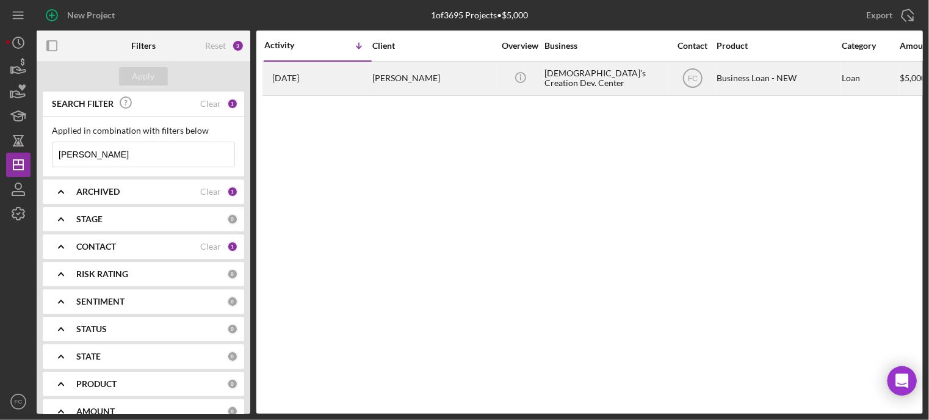
click at [359, 81] on div "[DATE] [PERSON_NAME]" at bounding box center [317, 78] width 107 height 32
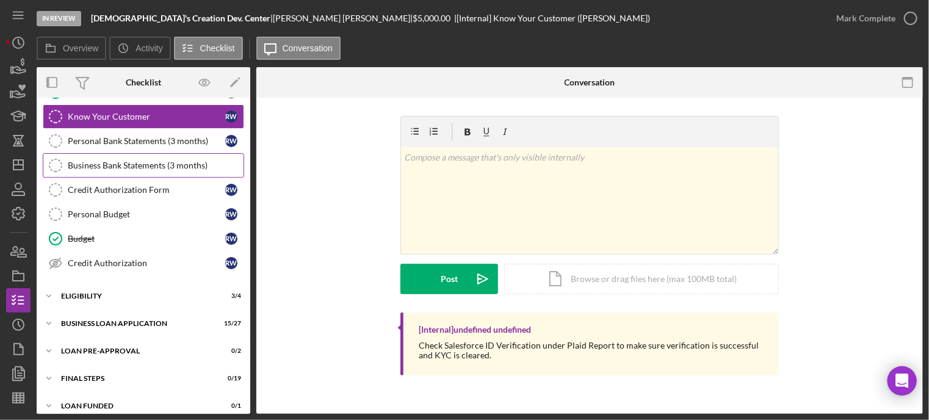
scroll to position [129, 0]
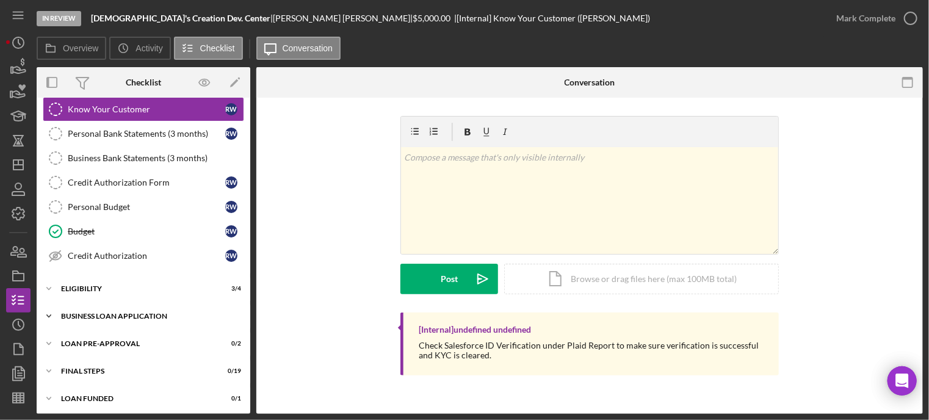
click at [99, 319] on div "Icon/Expander BUSINESS LOAN APPLICATION 15 / 27" at bounding box center [144, 316] width 214 height 24
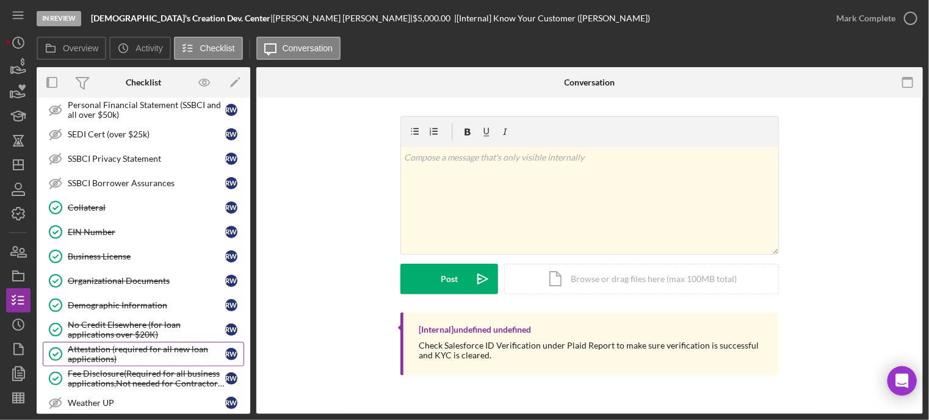
scroll to position [618, 0]
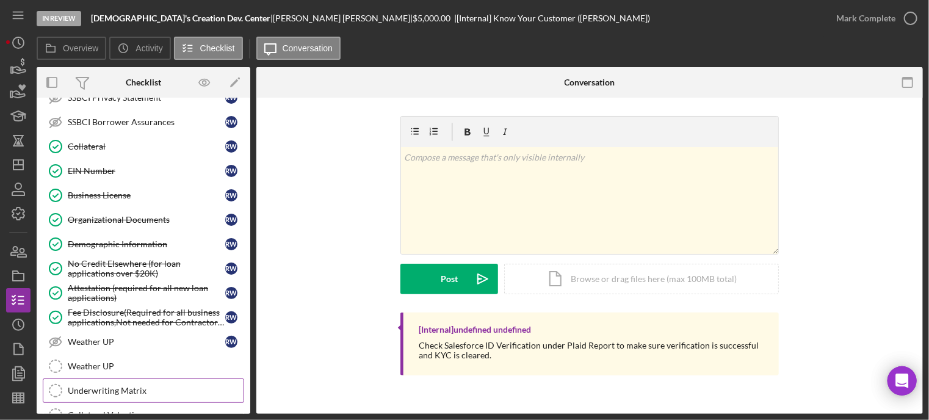
click at [95, 386] on div "Underwriting Matrix" at bounding box center [156, 391] width 176 height 10
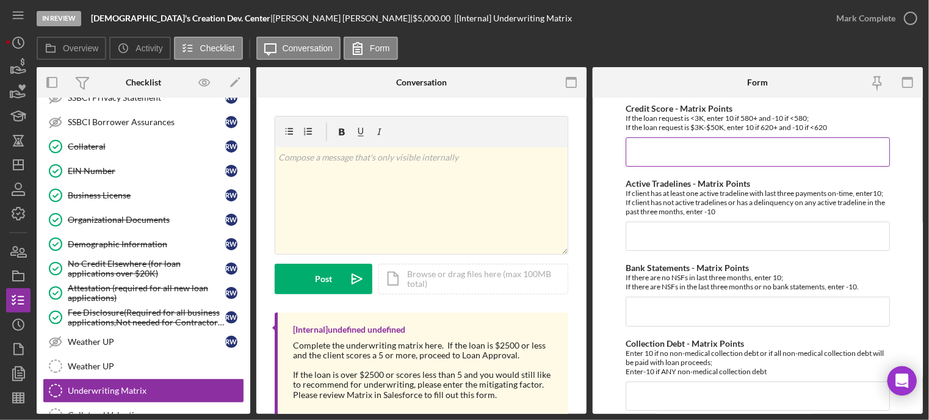
click at [643, 146] on input "Credit Score - Matrix Points" at bounding box center [757, 151] width 264 height 29
type input "10"
click at [672, 250] on input "Active Tradelines - Matrix Points" at bounding box center [757, 235] width 264 height 29
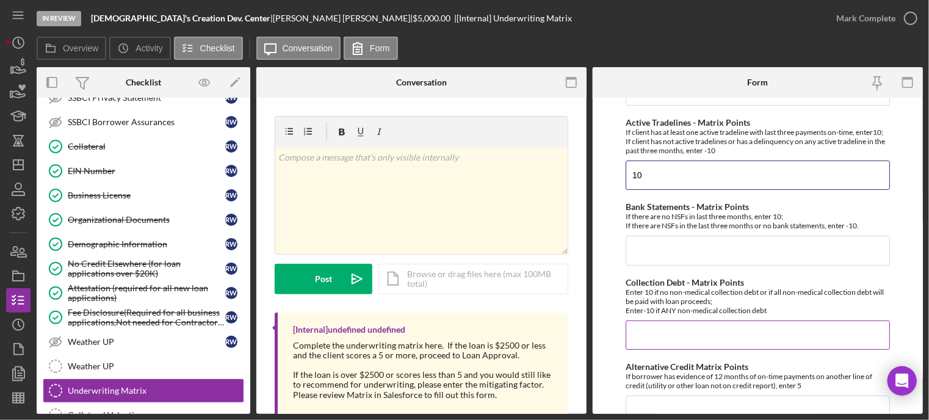
type input "10"
click at [699, 343] on input "Collection Debt - Matrix Points" at bounding box center [757, 334] width 264 height 29
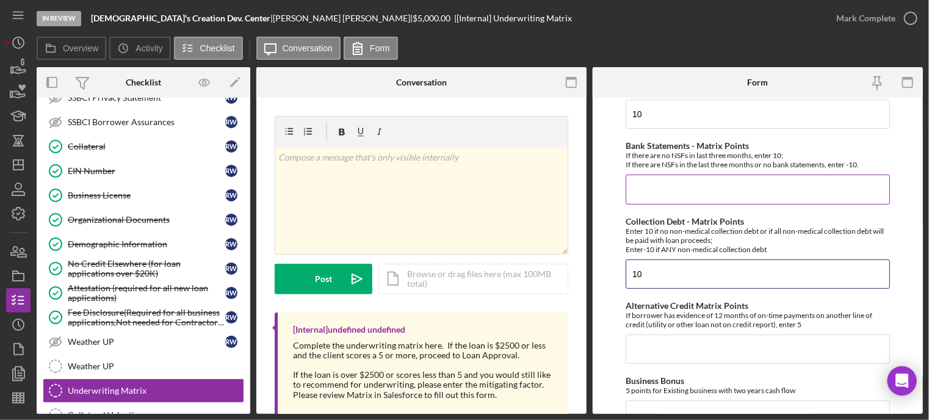
type input "10"
click at [667, 202] on input "Bank Statements - Matrix Points" at bounding box center [757, 189] width 264 height 29
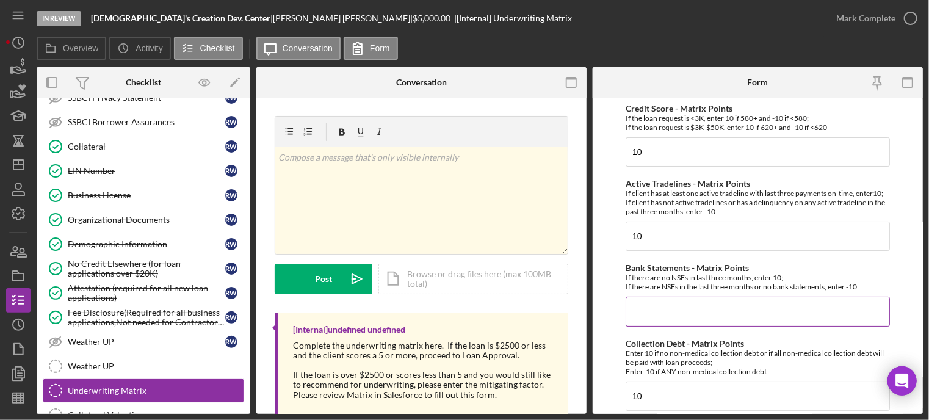
click at [648, 320] on input "Bank Statements - Matrix Points" at bounding box center [757, 311] width 264 height 29
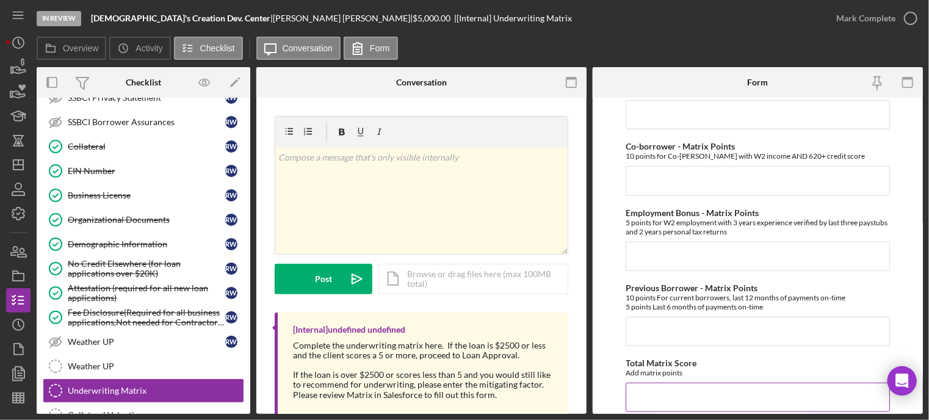
scroll to position [549, 0]
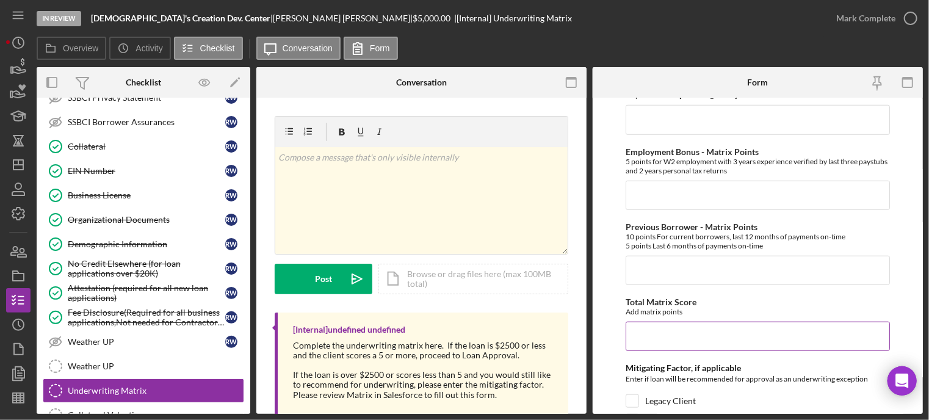
type input "-10"
click at [644, 339] on input "Total Matrix Score" at bounding box center [757, 336] width 264 height 29
type input "20"
click at [668, 276] on input "Previous Borrower - Matrix Points" at bounding box center [757, 270] width 264 height 29
type input "0"
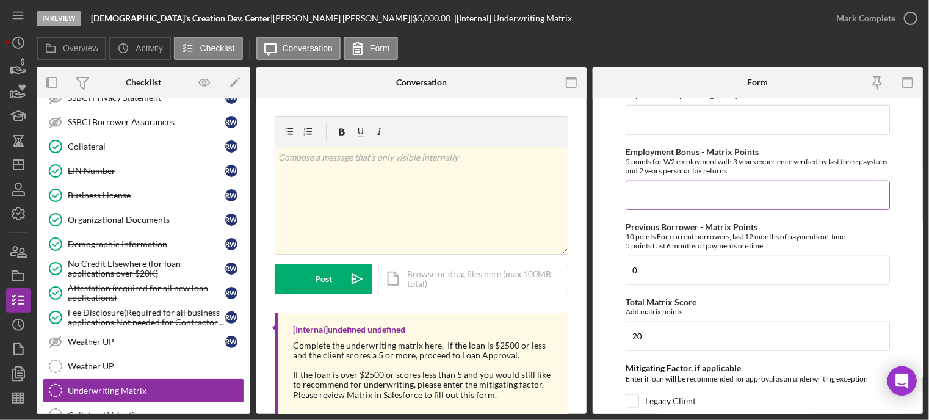
click at [644, 208] on input "Employment Bonus - Matrix Points" at bounding box center [757, 195] width 264 height 29
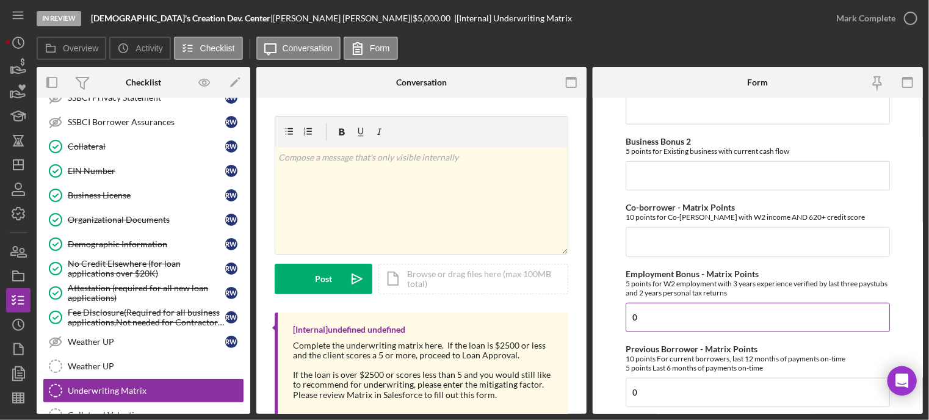
scroll to position [366, 0]
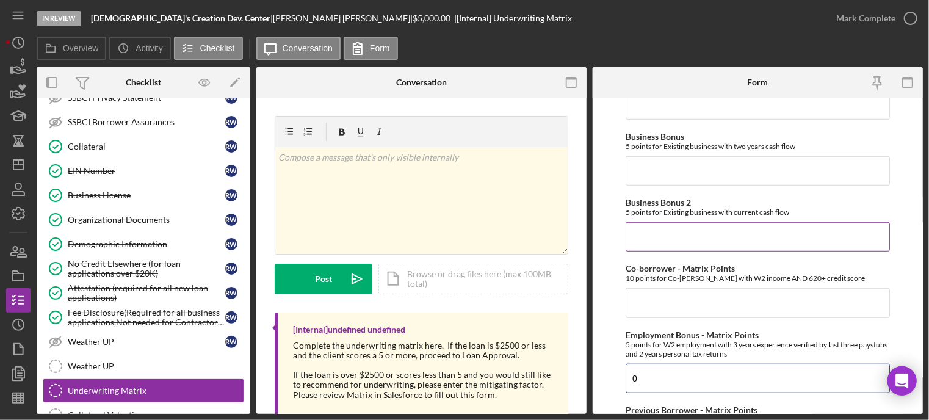
type input "0"
click at [644, 241] on input "Business Bonus 2" at bounding box center [757, 236] width 264 height 29
type input "0"
click at [645, 184] on input "Business Bonus" at bounding box center [757, 170] width 264 height 29
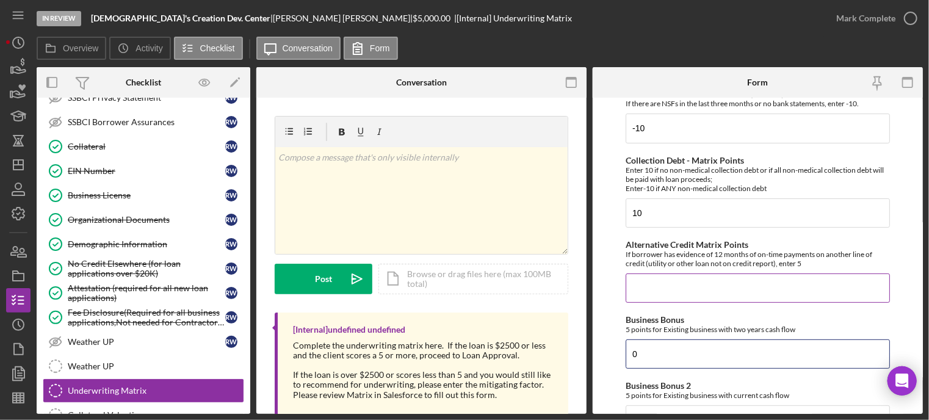
type input "0"
click at [639, 293] on input "Alternative Credit Matrix Points" at bounding box center [757, 287] width 264 height 29
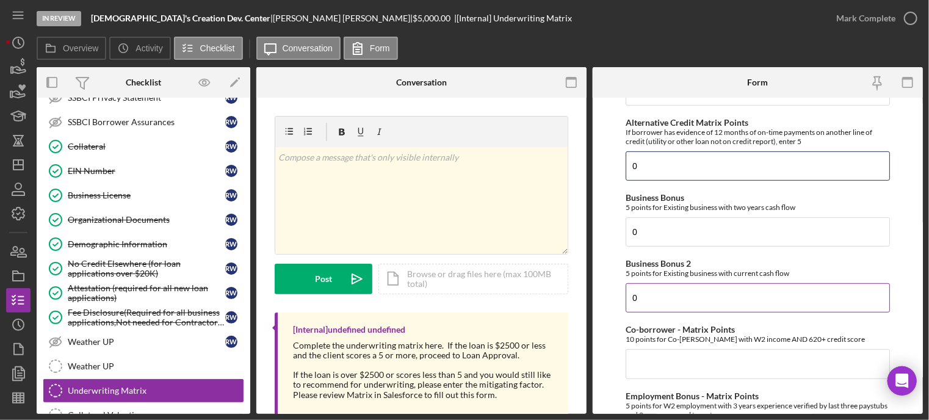
scroll to position [366, 0]
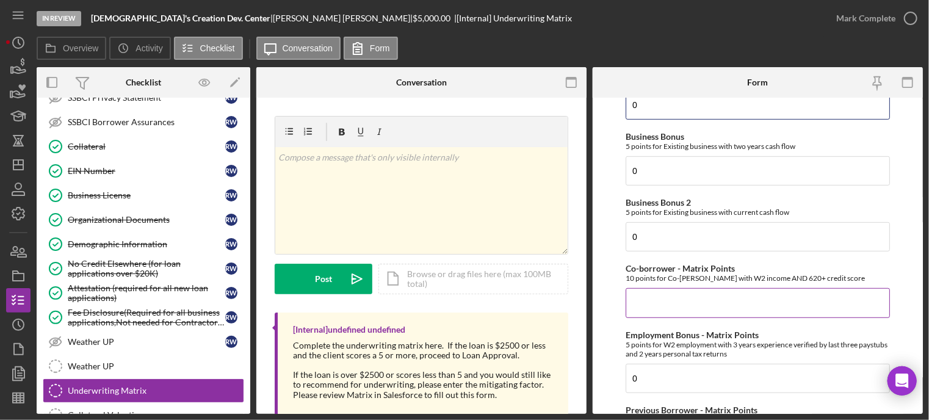
type input "0"
click at [636, 299] on input "Co-borrower - Matrix Points" at bounding box center [757, 302] width 264 height 29
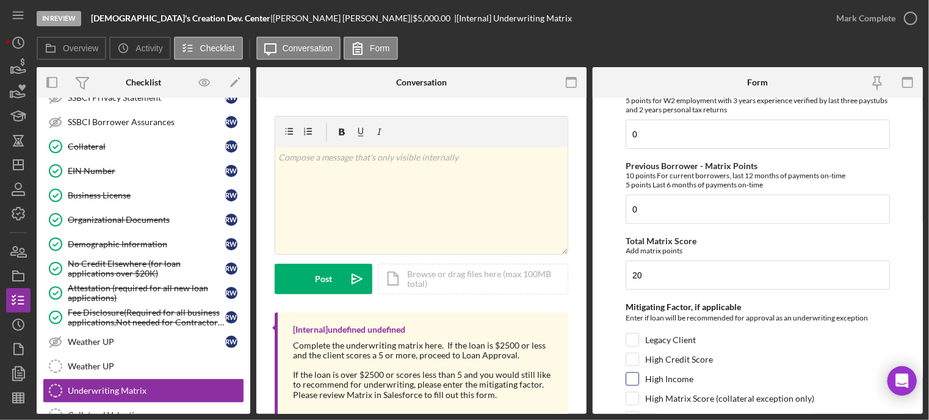
scroll to position [732, 0]
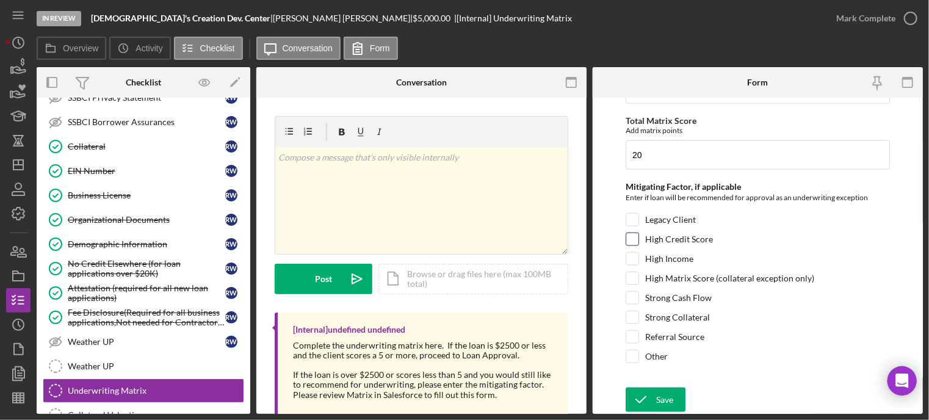
type input "0"
click at [632, 243] on input "High Credit Score" at bounding box center [632, 239] width 12 height 12
checkbox input "true"
click at [643, 395] on icon "submit" at bounding box center [640, 399] width 31 height 31
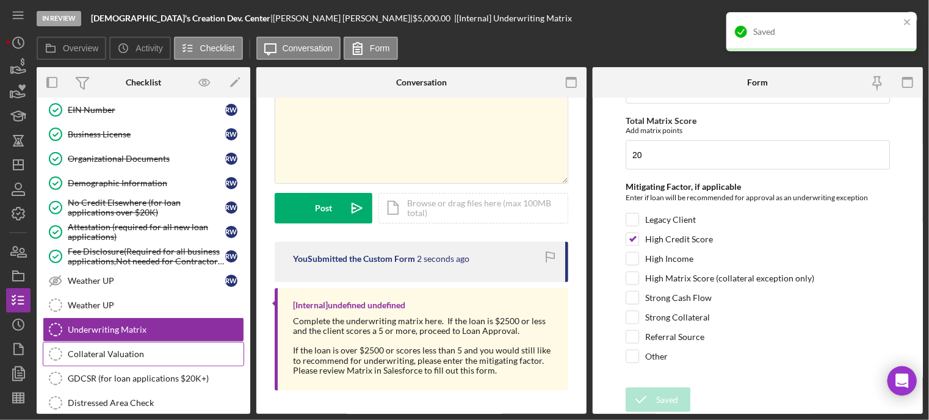
scroll to position [788, 0]
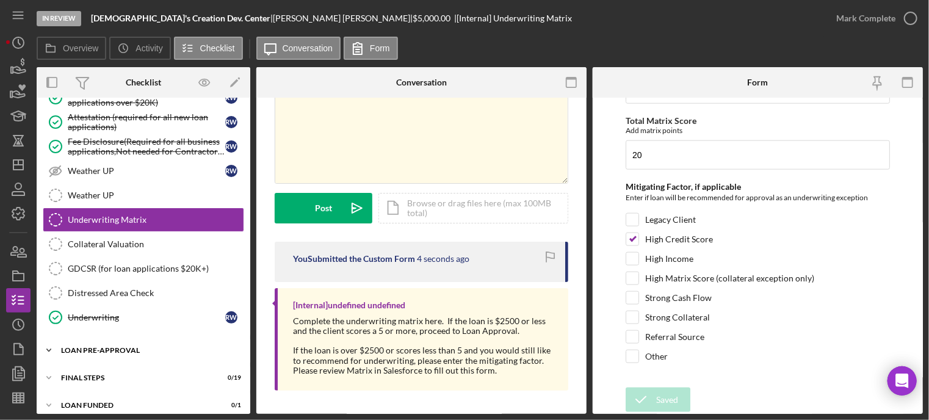
click at [108, 347] on div "LOAN PRE-APPROVAL" at bounding box center [148, 350] width 174 height 7
click at [107, 371] on div "Loan Approval" at bounding box center [156, 376] width 176 height 10
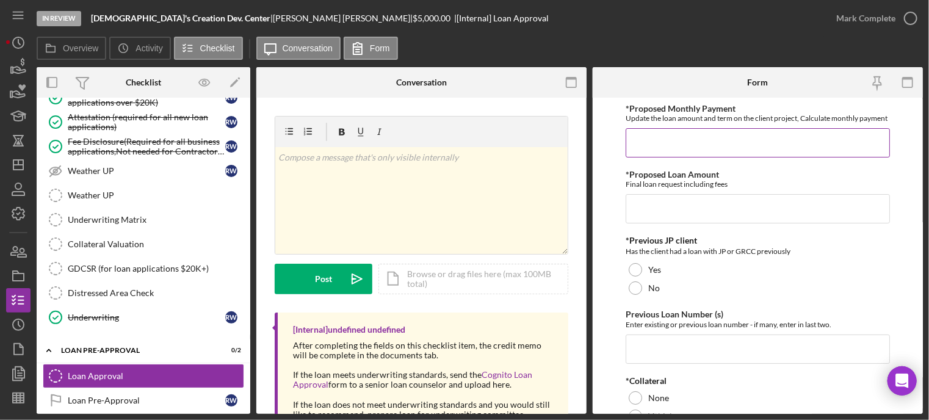
click at [652, 153] on input "*Proposed Monthly Payment" at bounding box center [757, 142] width 264 height 29
type input "$250"
click at [688, 210] on input "*Proposed Loan Amount" at bounding box center [757, 208] width 264 height 29
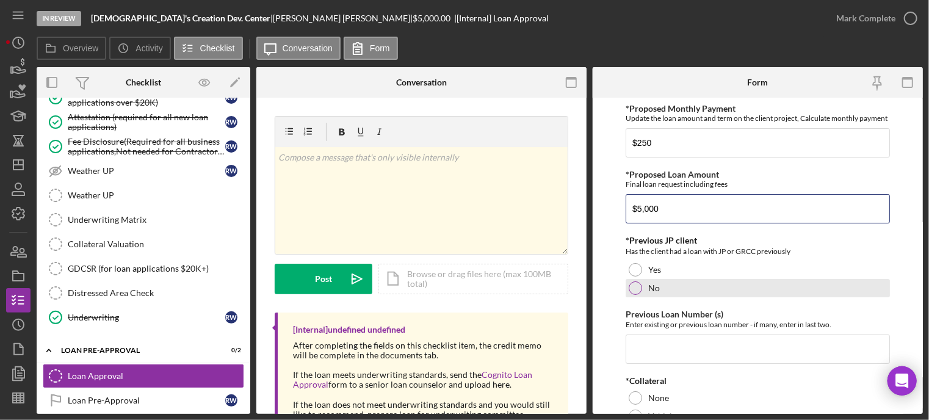
type input "$5,000"
click at [635, 295] on div at bounding box center [634, 287] width 13 height 13
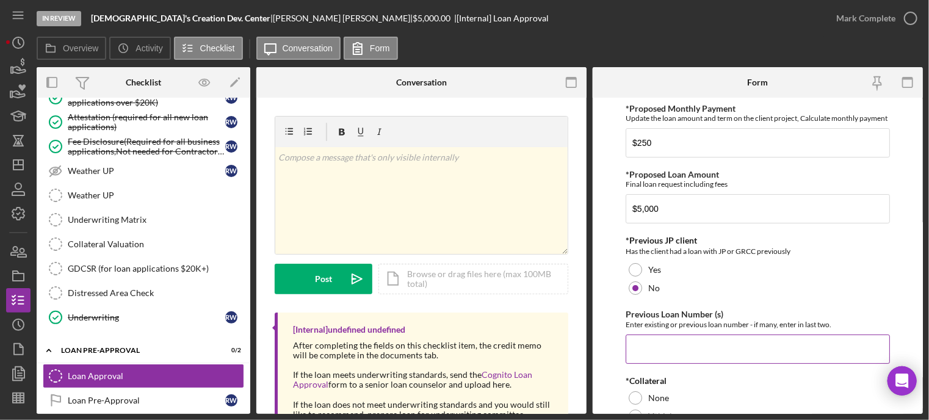
click at [632, 351] on input "Previous Loan Number (s)" at bounding box center [757, 348] width 264 height 29
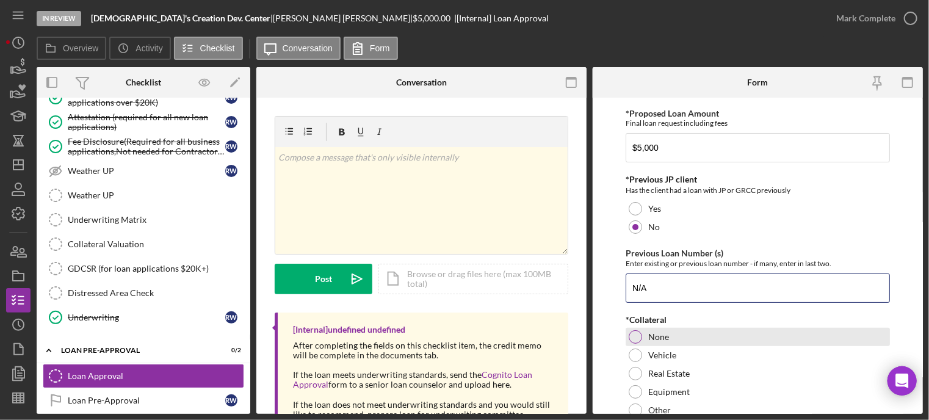
scroll to position [122, 0]
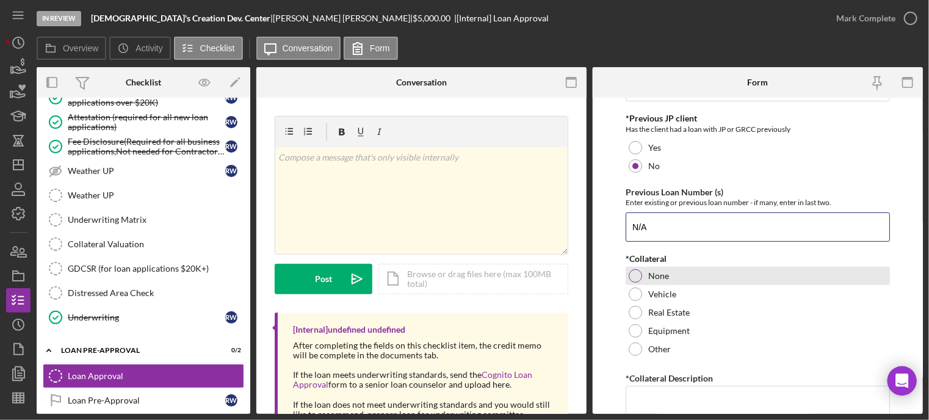
type input "N/A"
click at [634, 283] on div at bounding box center [634, 275] width 13 height 13
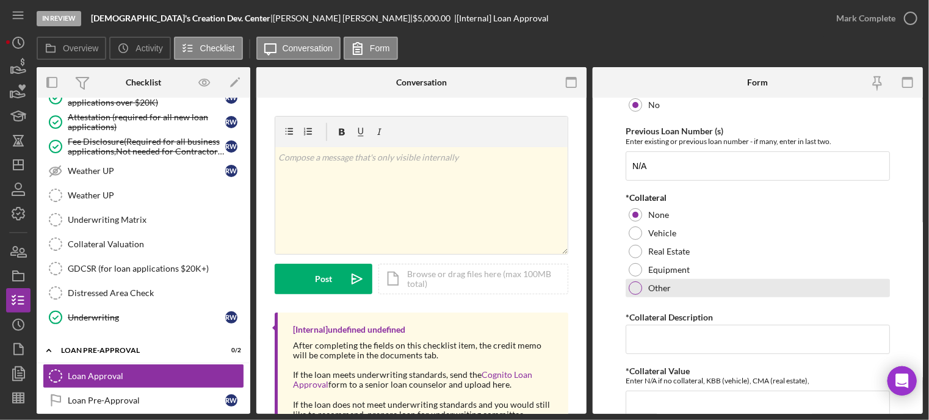
scroll to position [244, 0]
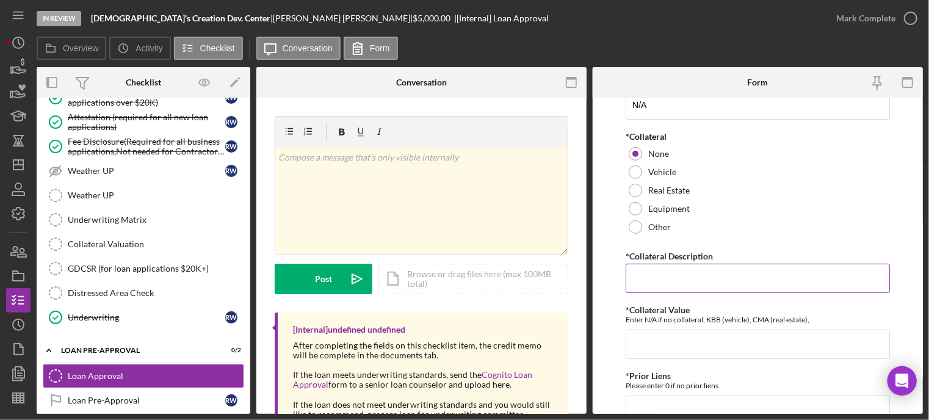
click at [642, 286] on input "*Collateral Description" at bounding box center [757, 278] width 264 height 29
type input "/"
type input "N/A"
click at [676, 350] on input "*Collateral Value" at bounding box center [757, 343] width 264 height 29
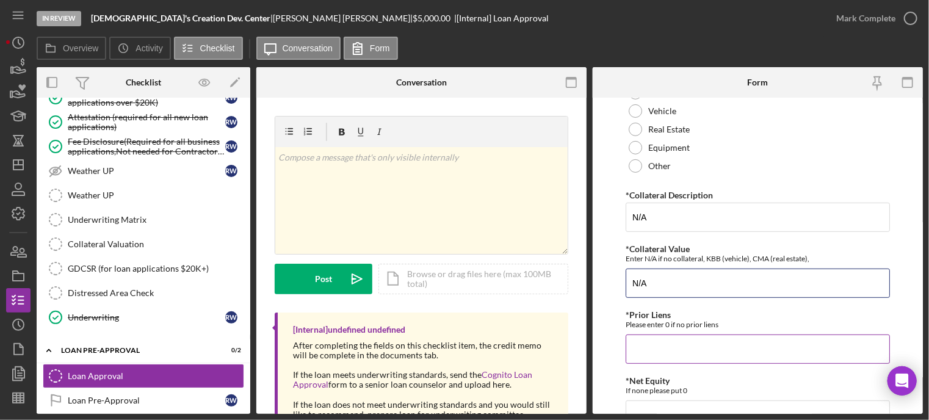
type input "N/A"
click at [651, 361] on input "*Prior Liens" at bounding box center [757, 348] width 264 height 29
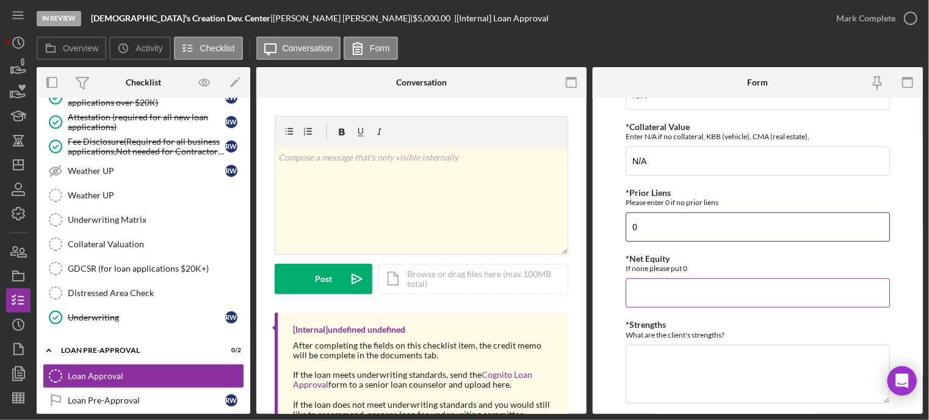
type input "0"
click at [645, 298] on input "*Net Equity" at bounding box center [757, 292] width 264 height 29
type input "0"
click at [647, 369] on textarea "*Strengths" at bounding box center [757, 374] width 264 height 59
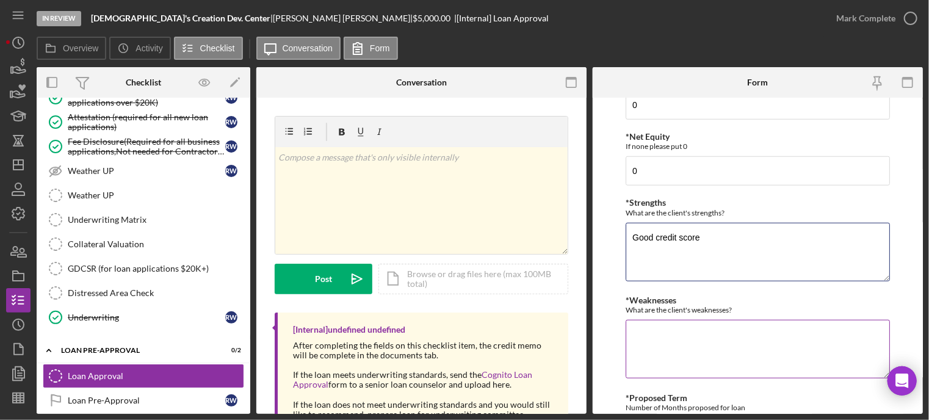
type textarea "Good credit score"
click at [656, 345] on textarea "*Weaknesses" at bounding box center [757, 349] width 264 height 59
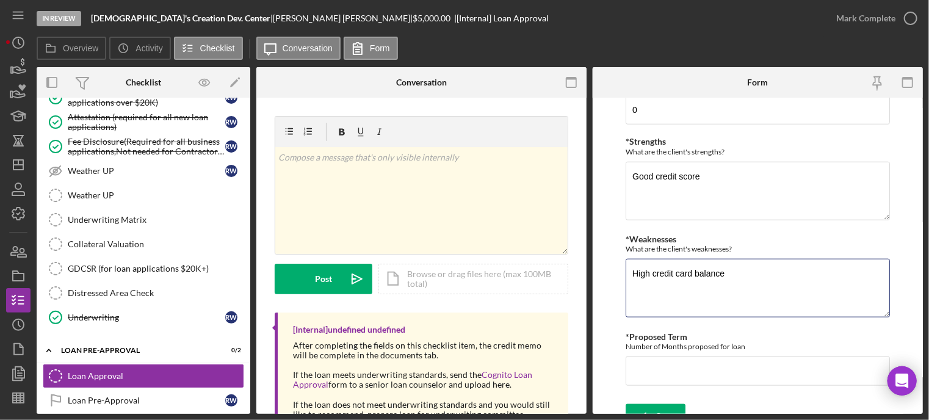
scroll to position [633, 0]
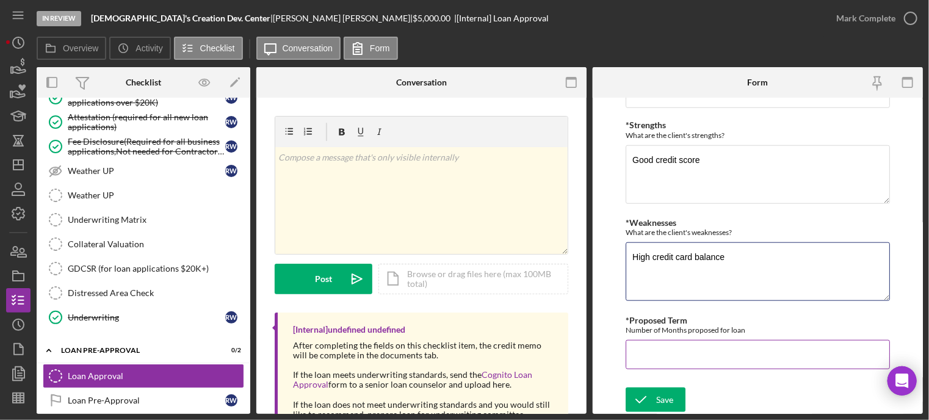
type textarea "High credit card balance"
click at [633, 355] on input "*Proposed Term" at bounding box center [757, 354] width 264 height 29
type input "48"
click at [675, 397] on button "Save" at bounding box center [655, 399] width 60 height 24
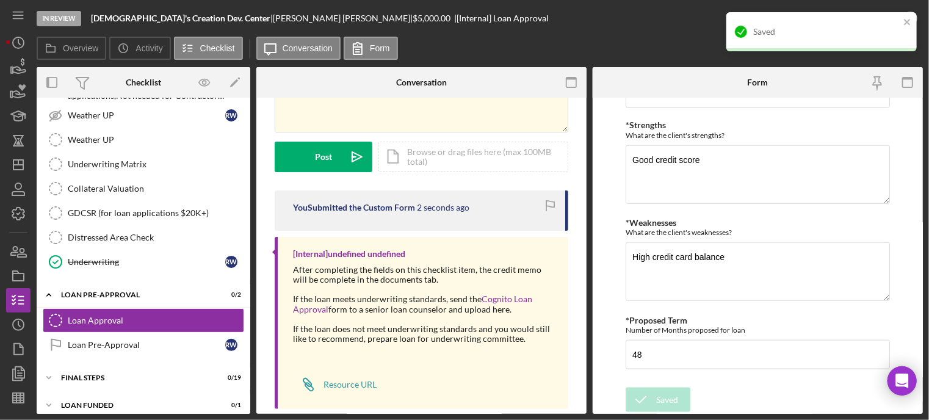
scroll to position [141, 0]
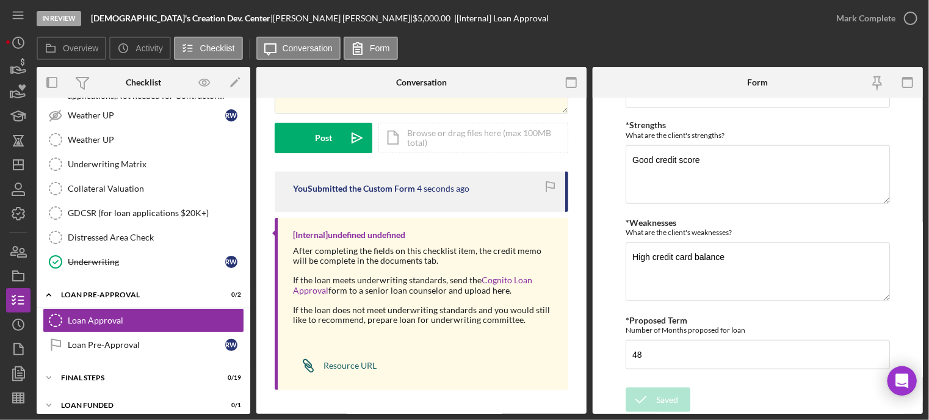
click at [318, 367] on icon "Icon/Link" at bounding box center [308, 365] width 31 height 31
drag, startPoint x: 203, startPoint y: 16, endPoint x: 275, endPoint y: 16, distance: 72.0
click at [276, 16] on div "GOD's Creation Dev. Center | Regina Whittaker | $5,000.00 | [Internal] Loan App…" at bounding box center [320, 18] width 458 height 10
copy div "Regina Whittaker"
